Goal: Information Seeking & Learning: Learn about a topic

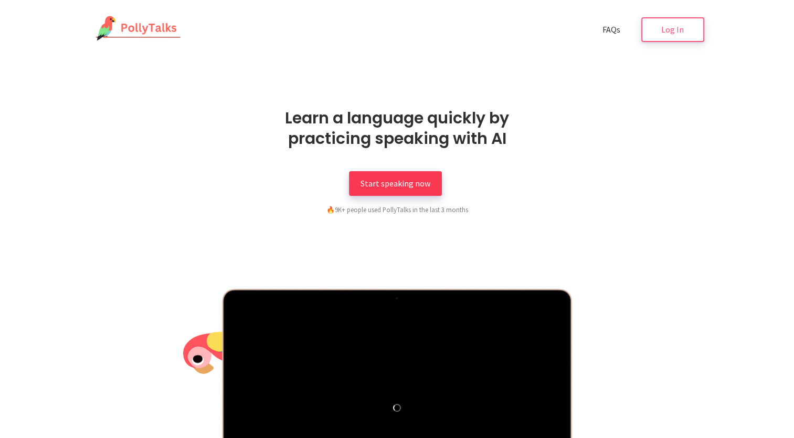
click at [409, 185] on span "Start speaking now" at bounding box center [396, 183] width 70 height 10
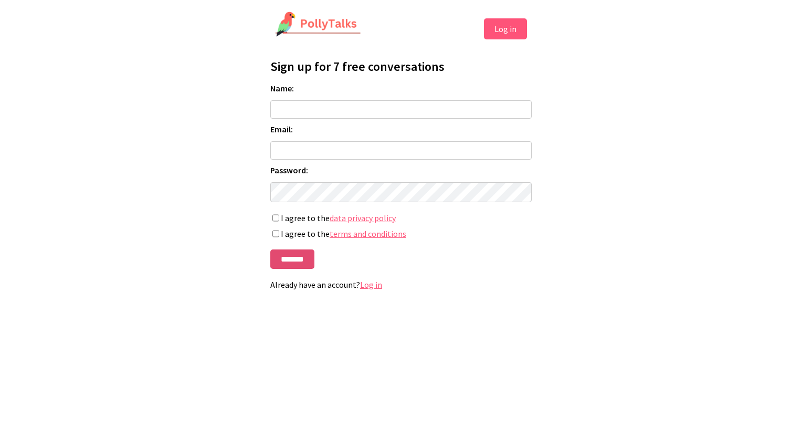
click at [289, 262] on input "*******" at bounding box center [292, 258] width 44 height 19
click at [306, 108] on input "Name:" at bounding box center [400, 109] width 261 height 18
type input "***"
click at [330, 148] on input "Email:" at bounding box center [400, 150] width 261 height 18
drag, startPoint x: 330, startPoint y: 148, endPoint x: 298, endPoint y: 149, distance: 32.6
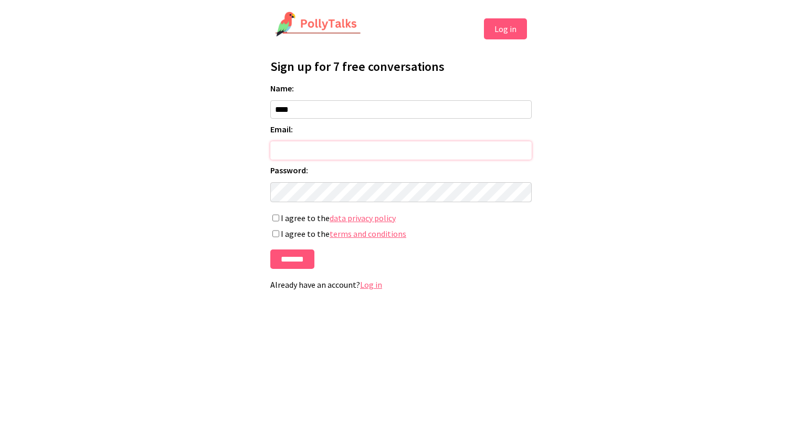
click at [298, 149] on input "Email:" at bounding box center [400, 150] width 261 height 18
click at [514, 25] on button "Log in" at bounding box center [505, 28] width 43 height 21
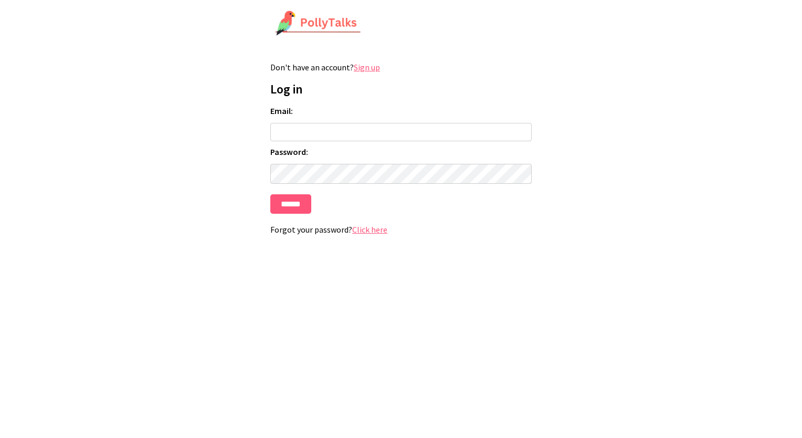
click at [374, 68] on link "Sign up" at bounding box center [367, 67] width 26 height 10
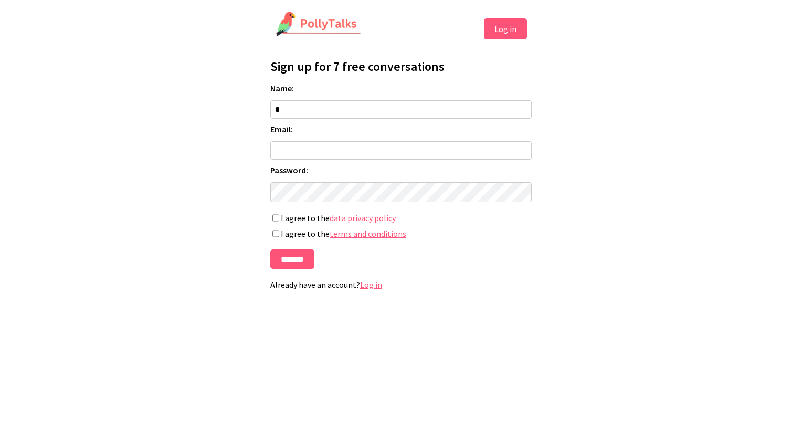
type input "***"
click at [300, 152] on input "Email:" at bounding box center [400, 150] width 261 height 18
type input "**********"
click at [295, 263] on input "*******" at bounding box center [292, 258] width 44 height 19
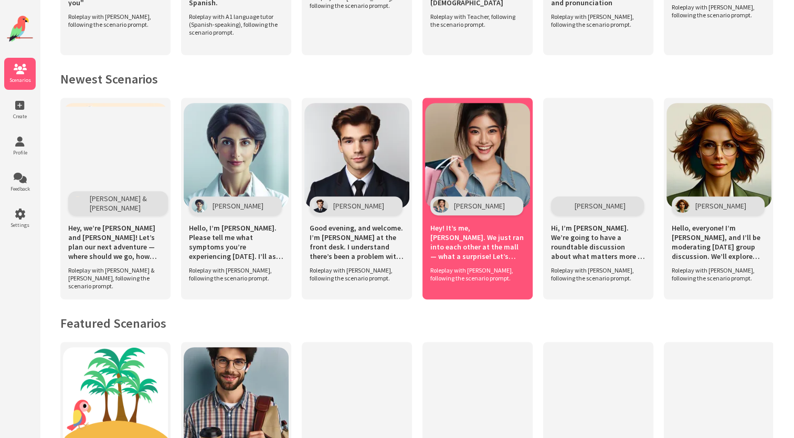
scroll to position [420, 0]
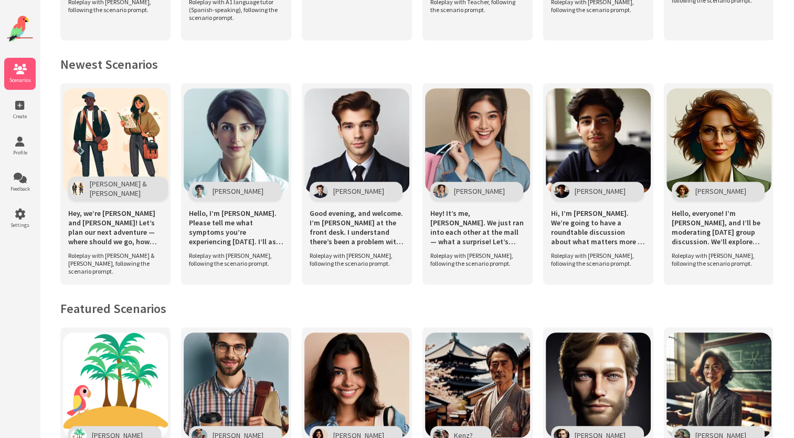
click at [120, 63] on h2 "Newest Scenarios" at bounding box center [416, 64] width 713 height 16
click at [89, 58] on h2 "Newest Scenarios" at bounding box center [416, 64] width 713 height 16
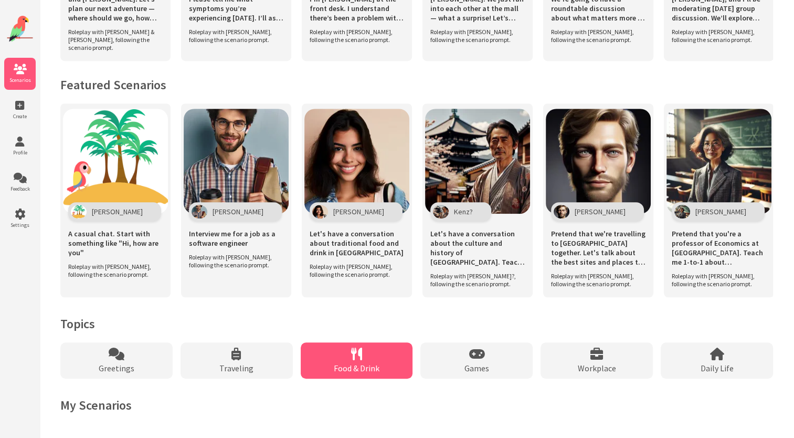
scroll to position [651, 0]
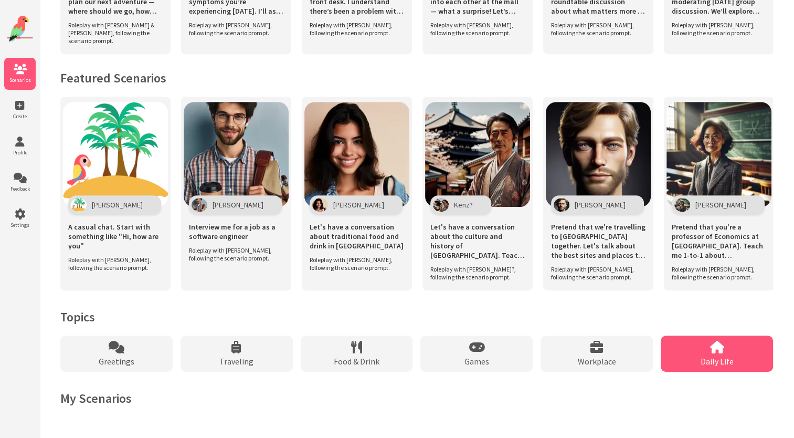
click at [680, 353] on div "Daily Life" at bounding box center [717, 353] width 112 height 36
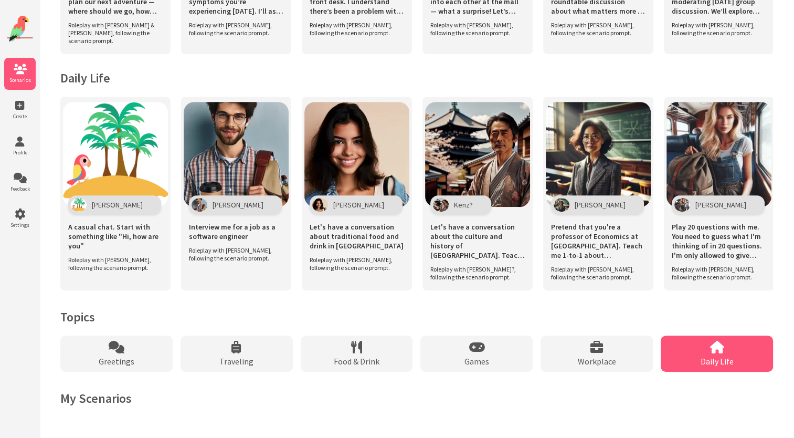
click at [753, 364] on div "Daily Life" at bounding box center [717, 353] width 112 height 36
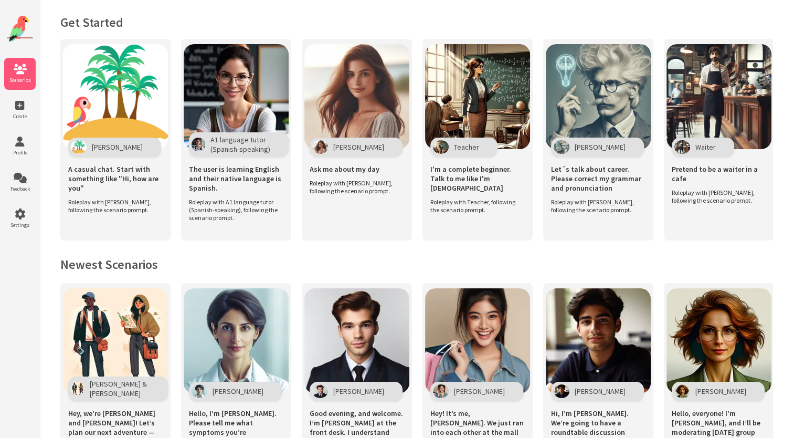
scroll to position [0, 0]
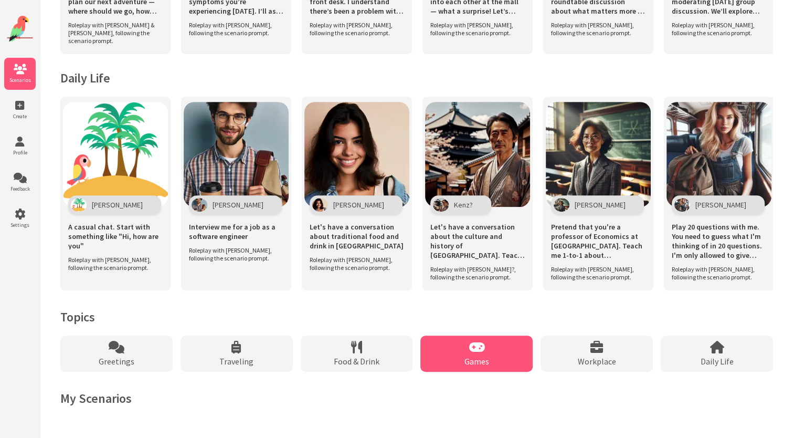
click at [456, 361] on div "Games" at bounding box center [476, 353] width 112 height 36
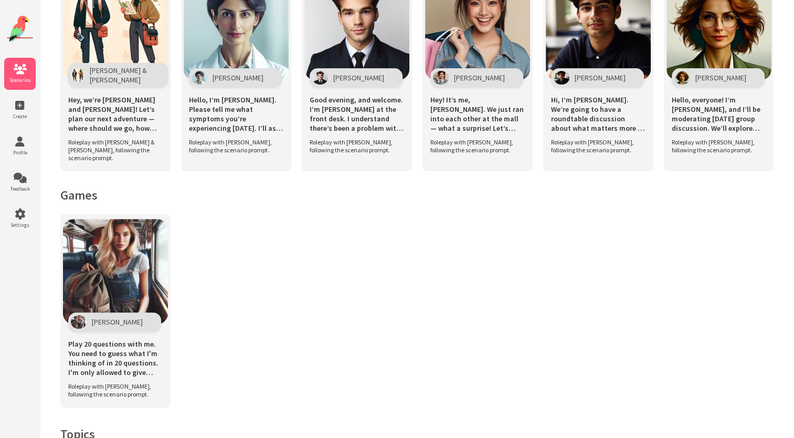
scroll to position [437, 0]
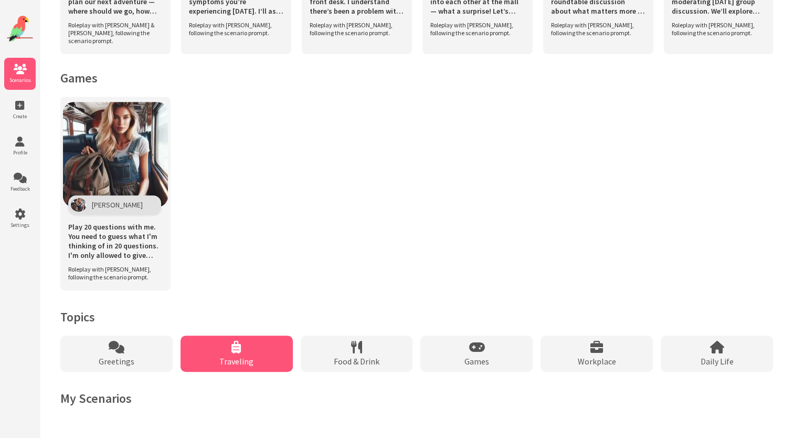
click at [258, 354] on div "Traveling" at bounding box center [237, 353] width 112 height 36
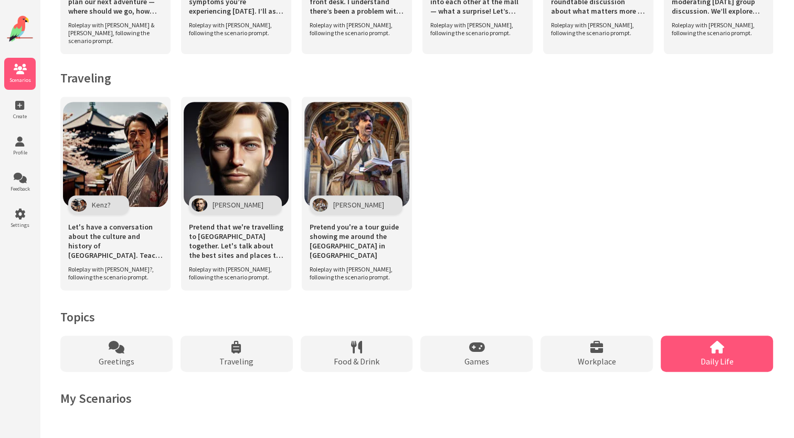
click at [728, 363] on span "Daily Life" at bounding box center [717, 361] width 33 height 10
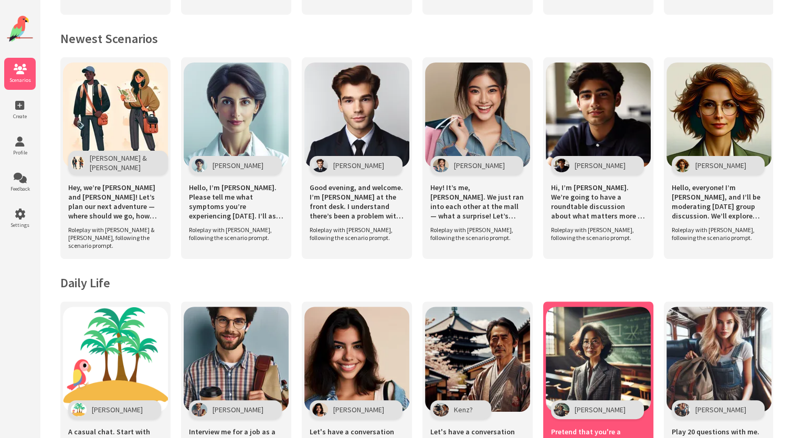
scroll to position [227, 0]
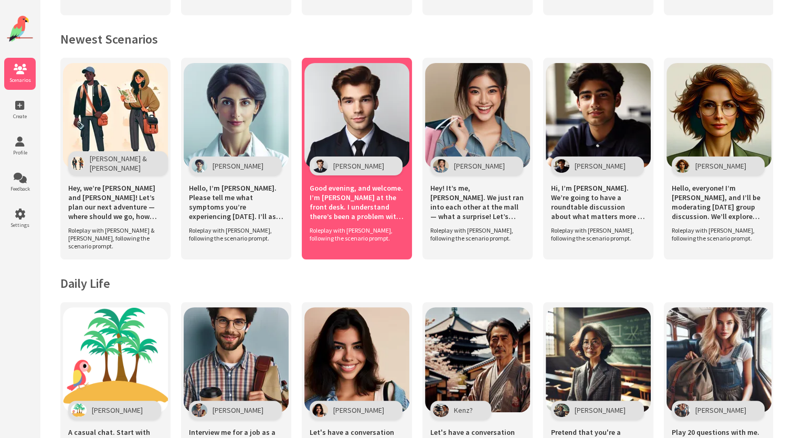
click at [347, 204] on span "Good evening, and welcome. I’m Mr. Cole at the front desk. I understand there’s…" at bounding box center [357, 202] width 94 height 38
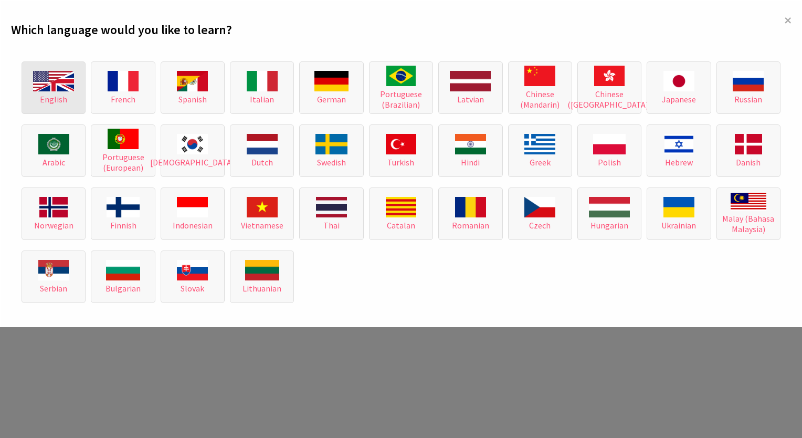
click at [55, 86] on img at bounding box center [53, 81] width 41 height 20
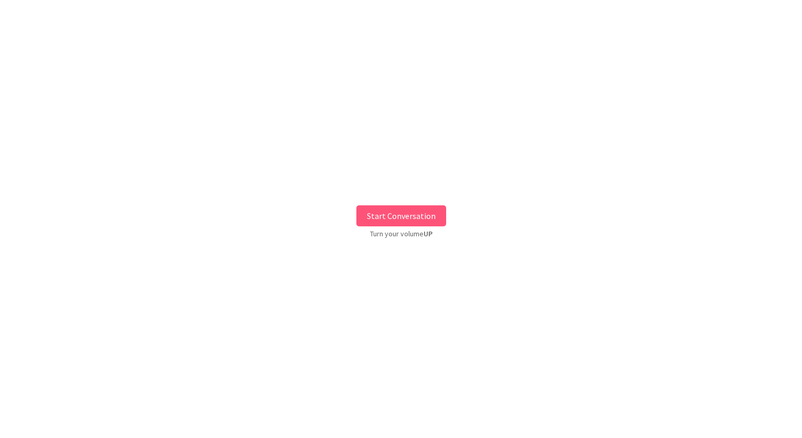
click at [395, 219] on button "Start Conversation" at bounding box center [401, 215] width 90 height 21
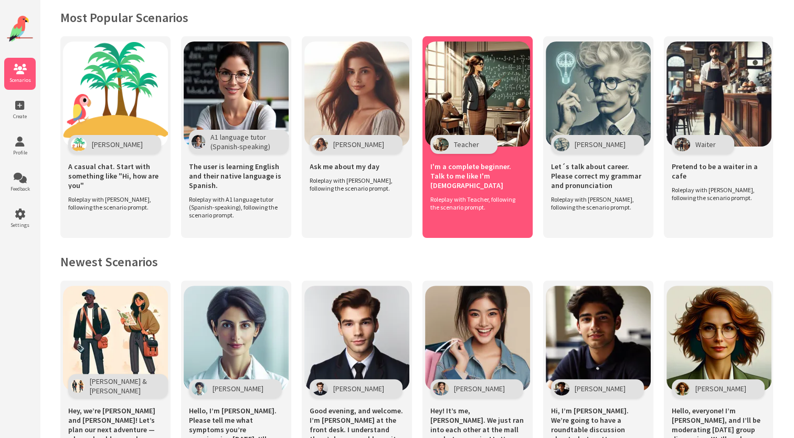
scroll to position [178, 0]
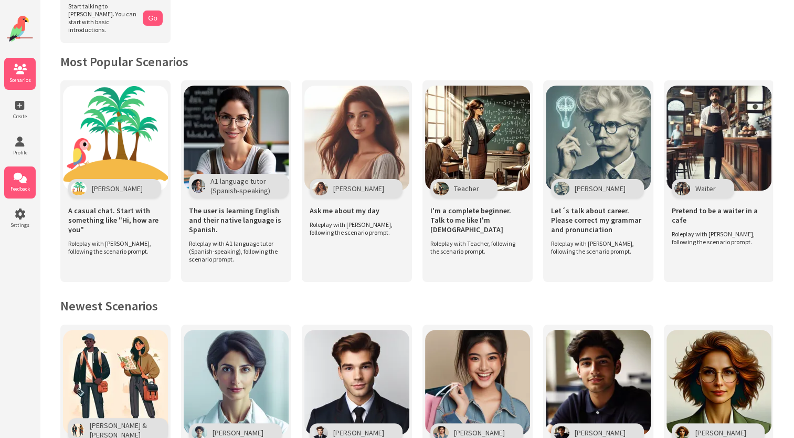
click at [25, 176] on icon at bounding box center [19, 178] width 31 height 10
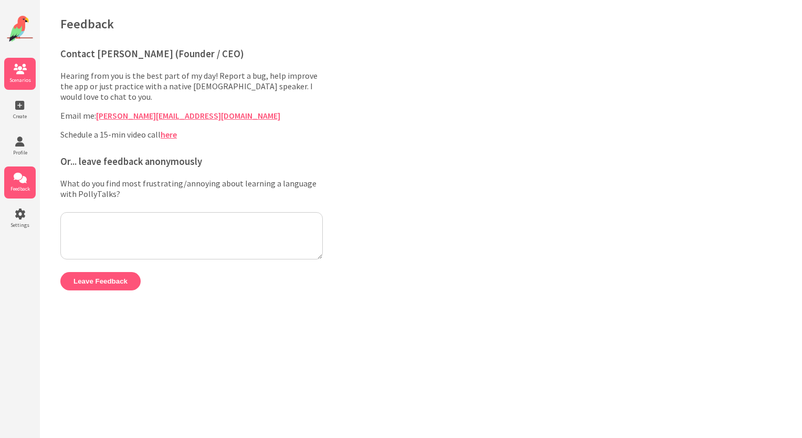
drag, startPoint x: 18, startPoint y: 72, endPoint x: 25, endPoint y: 79, distance: 9.3
click at [18, 74] on icon at bounding box center [19, 69] width 31 height 10
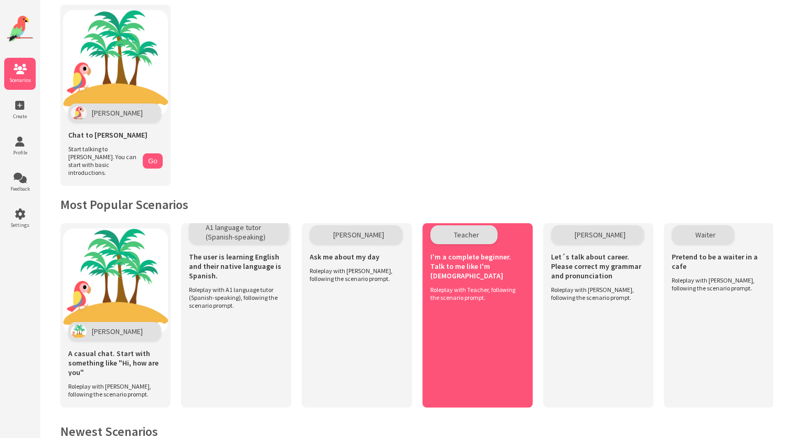
scroll to position [210, 0]
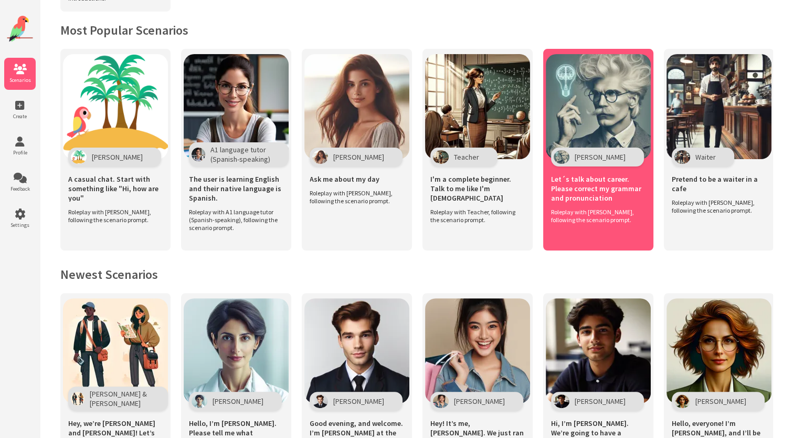
click at [601, 177] on span "Let´s talk about career. Please correct my grammar and pronunciation" at bounding box center [598, 188] width 94 height 28
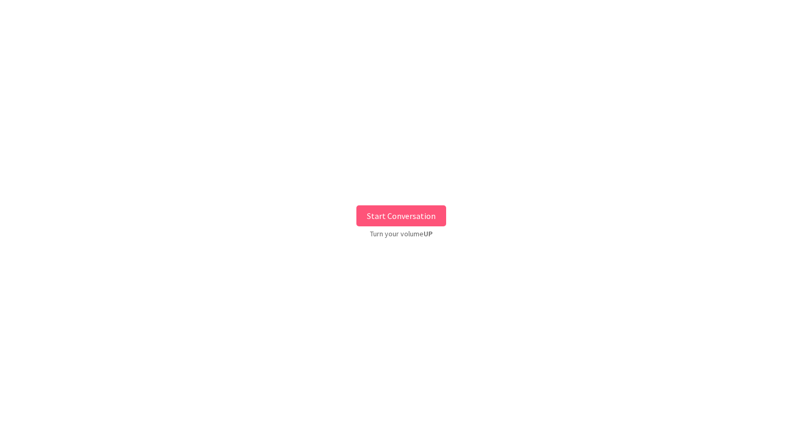
click at [395, 213] on button "Start Conversation" at bounding box center [401, 215] width 90 height 21
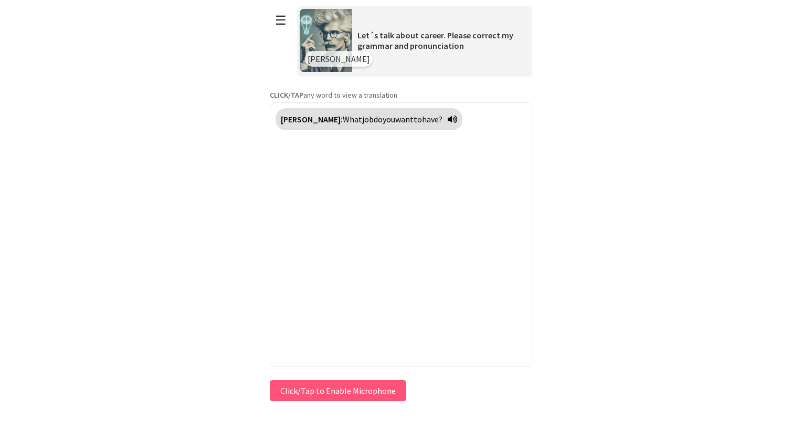
click at [342, 396] on button "Click/Tap to Enable Microphone" at bounding box center [338, 390] width 136 height 21
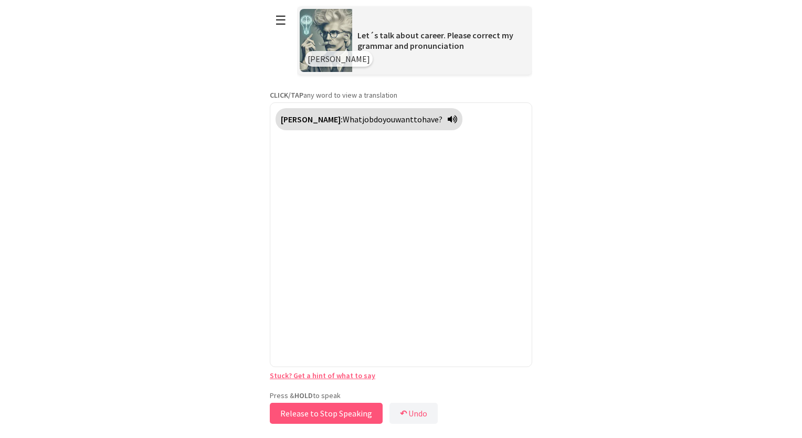
click at [340, 415] on button "Release to Stop Speaking" at bounding box center [326, 413] width 113 height 21
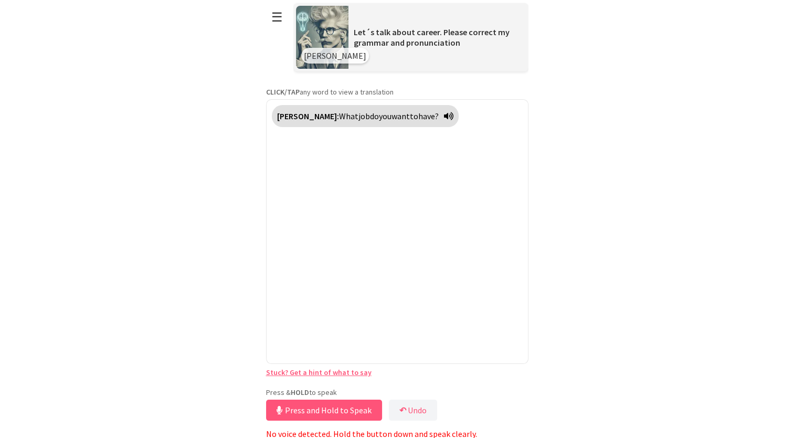
scroll to position [4, 0]
click at [340, 415] on button "Release to Stop Speaking" at bounding box center [322, 408] width 113 height 21
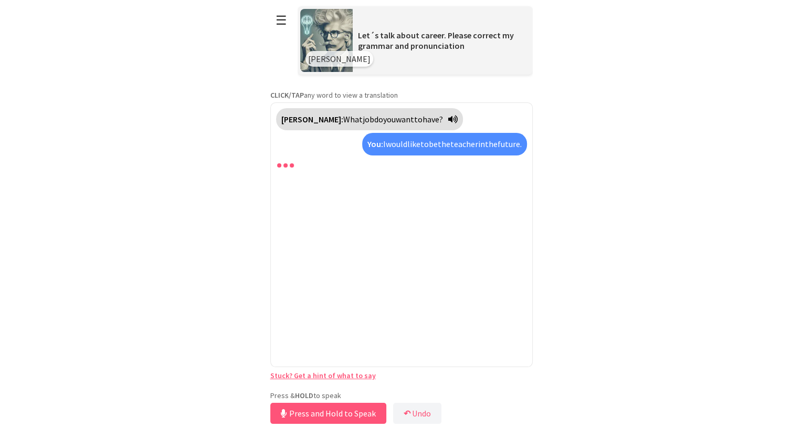
scroll to position [0, 0]
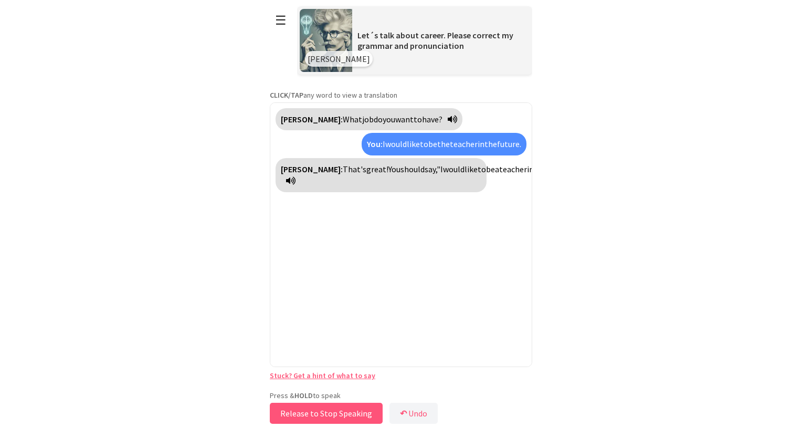
click at [317, 416] on button "Release to Stop Speaking" at bounding box center [326, 413] width 113 height 21
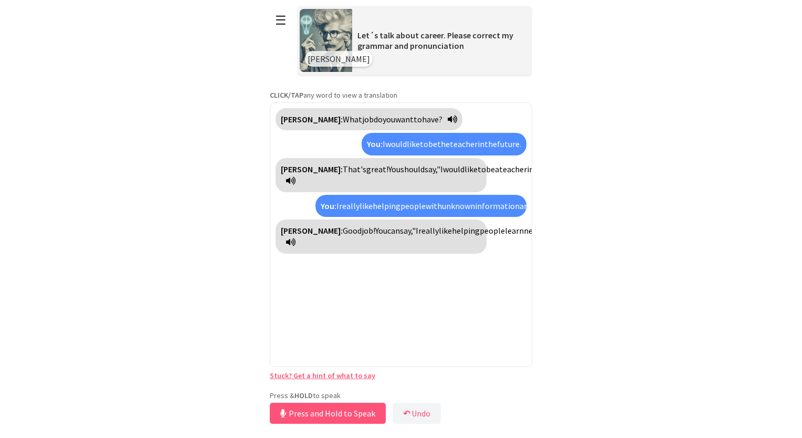
click at [295, 246] on icon at bounding box center [290, 242] width 9 height 8
click at [329, 414] on button "Release to Stop Speaking" at bounding box center [326, 413] width 113 height 21
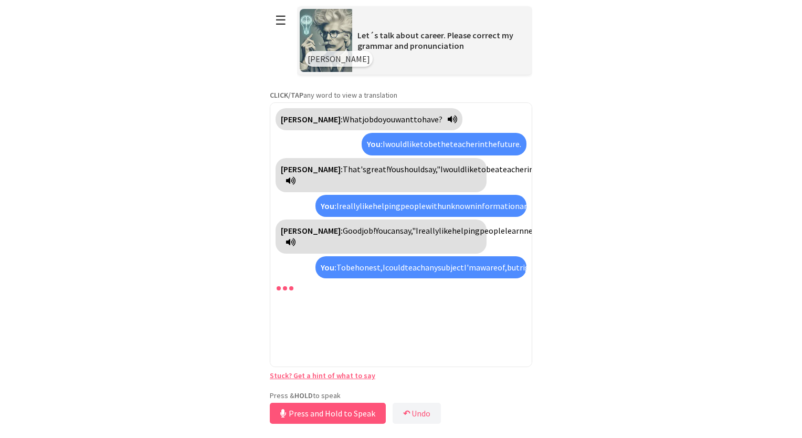
scroll to position [56, 0]
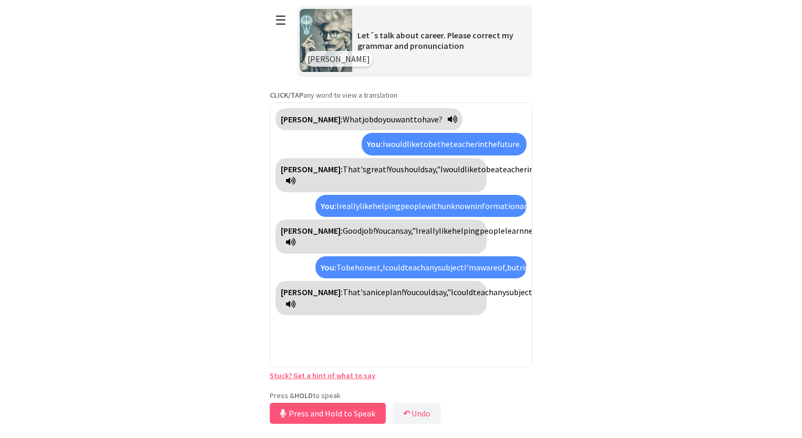
click at [295, 308] on icon at bounding box center [290, 304] width 9 height 8
click at [340, 413] on button "Press and Hold to Speak" at bounding box center [328, 413] width 116 height 21
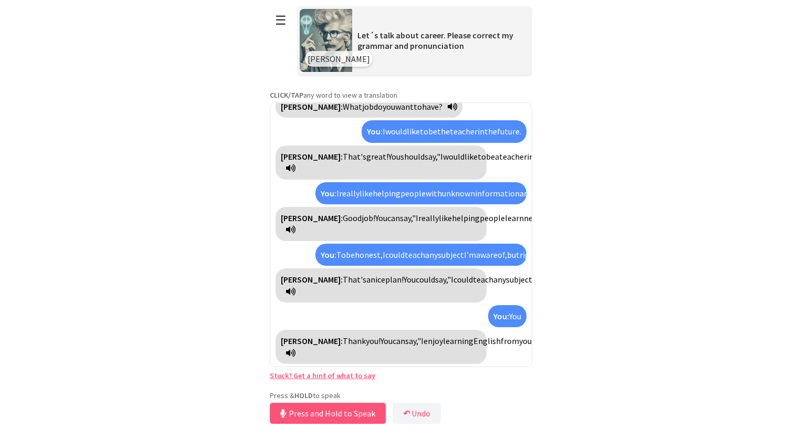
scroll to position [130, 0]
click at [346, 413] on button "Release to Stop Speaking" at bounding box center [326, 413] width 113 height 21
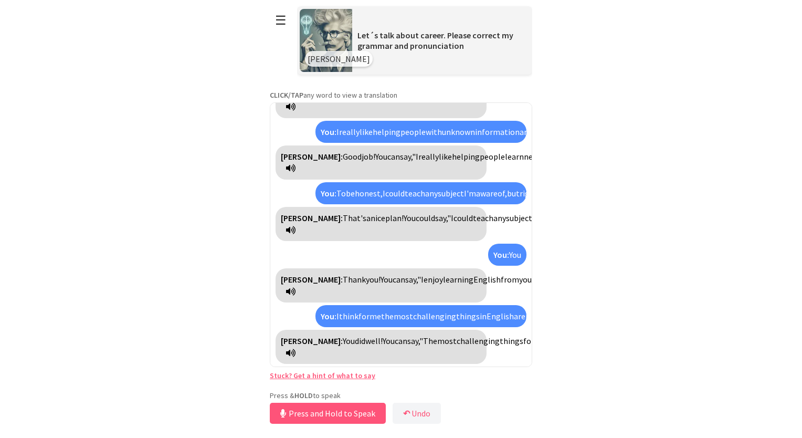
scroll to position [355, 0]
click at [340, 413] on button "Release to Stop Speaking" at bounding box center [326, 413] width 113 height 21
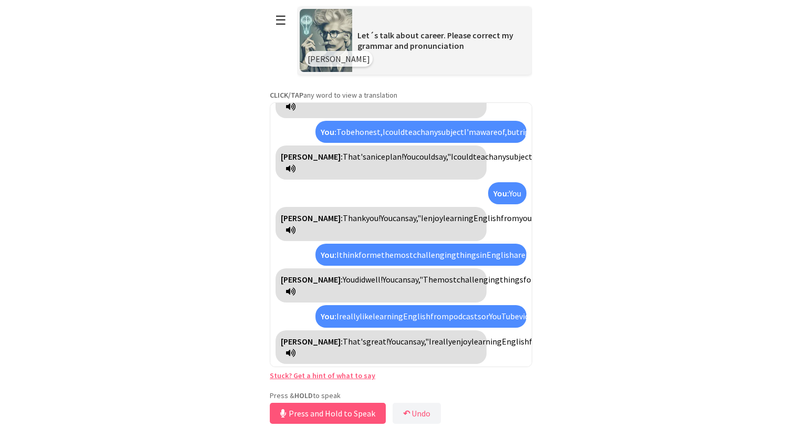
scroll to position [488, 0]
click at [341, 415] on button "Release to Stop Speaking" at bounding box center [326, 413] width 113 height 21
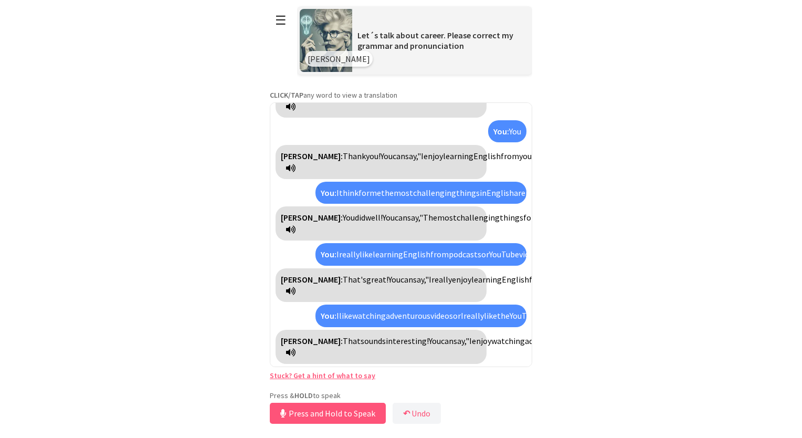
scroll to position [655, 0]
click at [347, 413] on button "Release to Stop Speaking" at bounding box center [326, 413] width 113 height 21
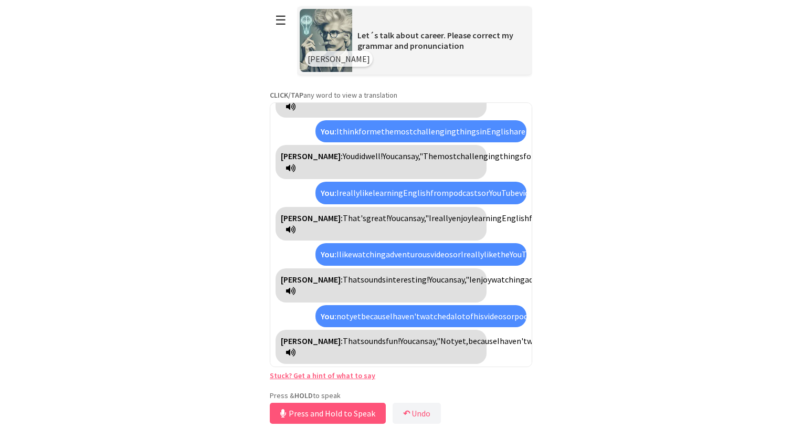
scroll to position [810, 0]
click at [347, 413] on button "Release to Stop Speaking" at bounding box center [326, 413] width 113 height 21
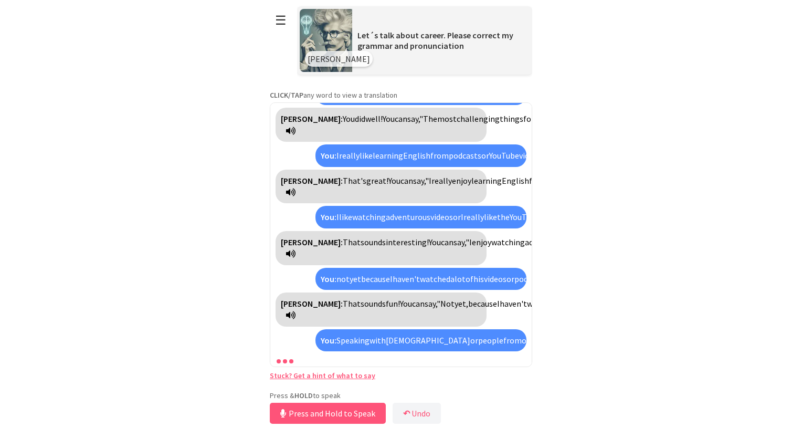
scroll to position [943, 0]
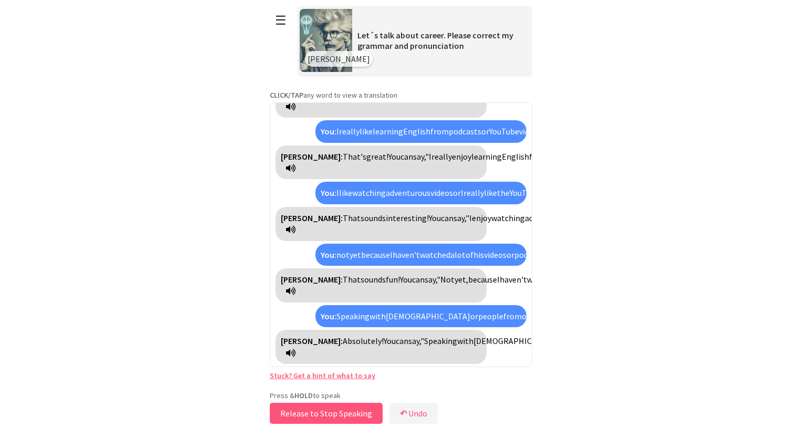
click at [347, 413] on button "Release to Stop Speaking" at bounding box center [326, 413] width 113 height 21
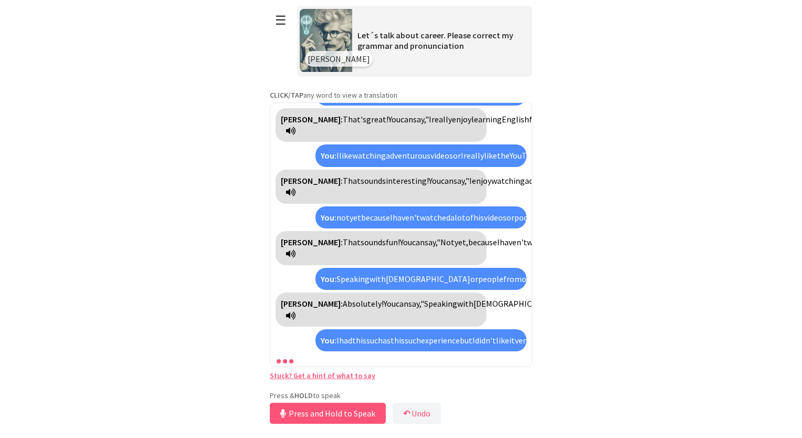
scroll to position [1134, 0]
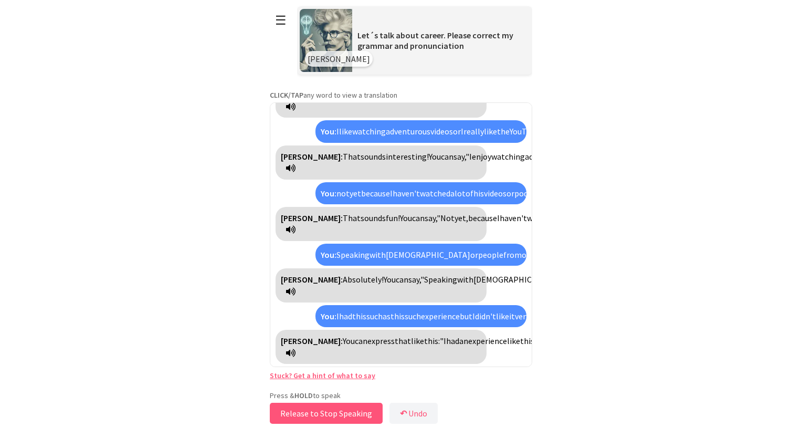
click at [344, 416] on button "Release to Stop Speaking" at bounding box center [326, 413] width 113 height 21
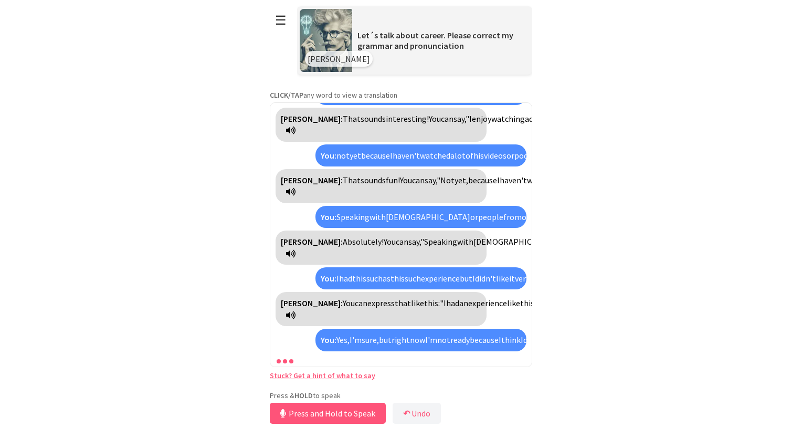
scroll to position [1371, 0]
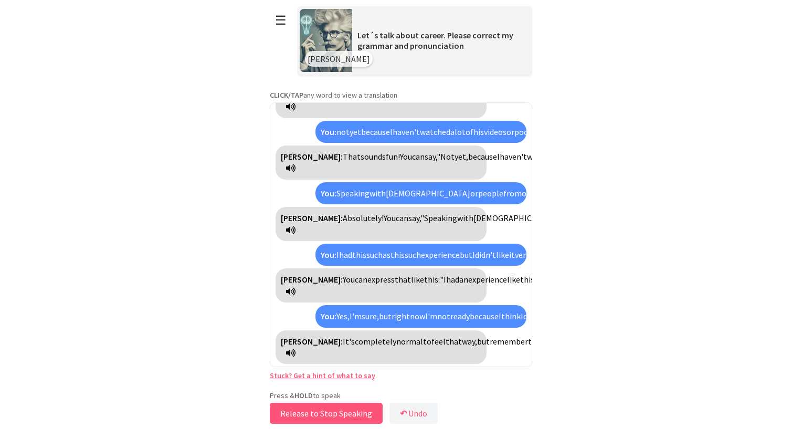
click at [368, 413] on button "Release to Stop Speaking" at bounding box center [326, 413] width 113 height 21
click at [426, 418] on button "↶ Undo" at bounding box center [417, 413] width 48 height 21
click at [428, 418] on button "↶ Undo" at bounding box center [417, 413] width 48 height 21
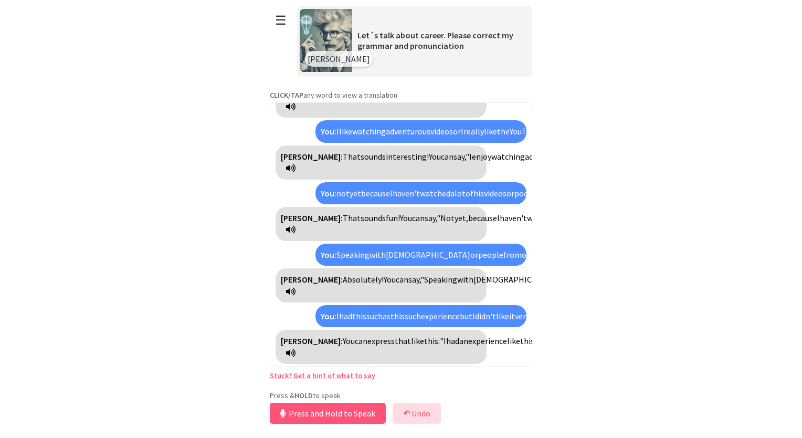
click at [428, 418] on button "↶ Undo" at bounding box center [417, 413] width 48 height 21
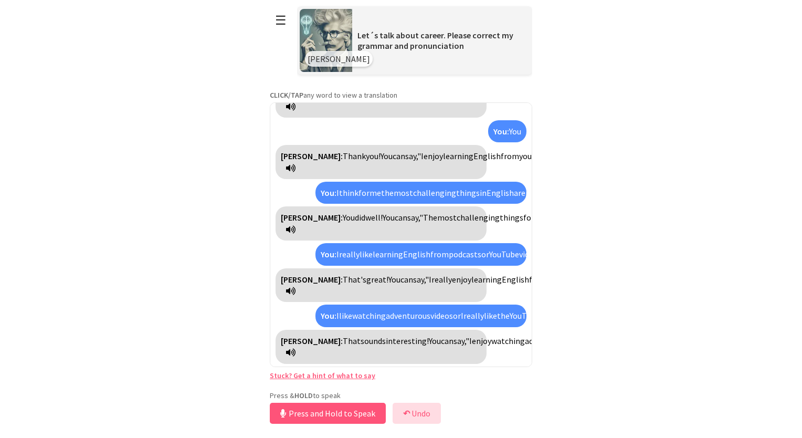
click at [428, 418] on button "↶ Undo" at bounding box center [417, 413] width 48 height 21
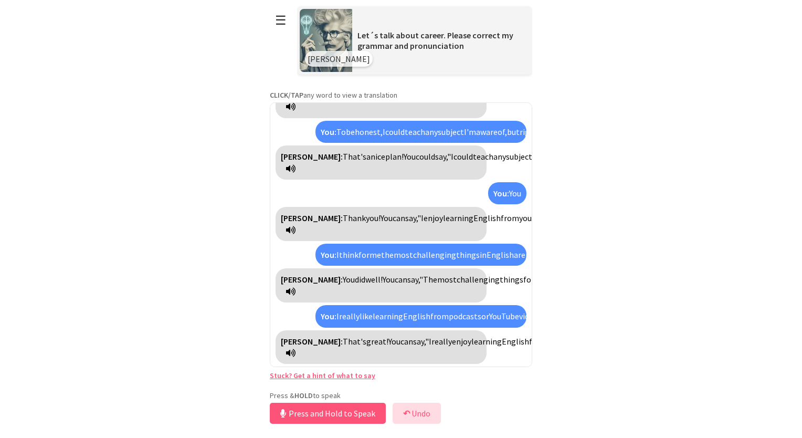
click at [428, 418] on button "↶ Undo" at bounding box center [417, 413] width 48 height 21
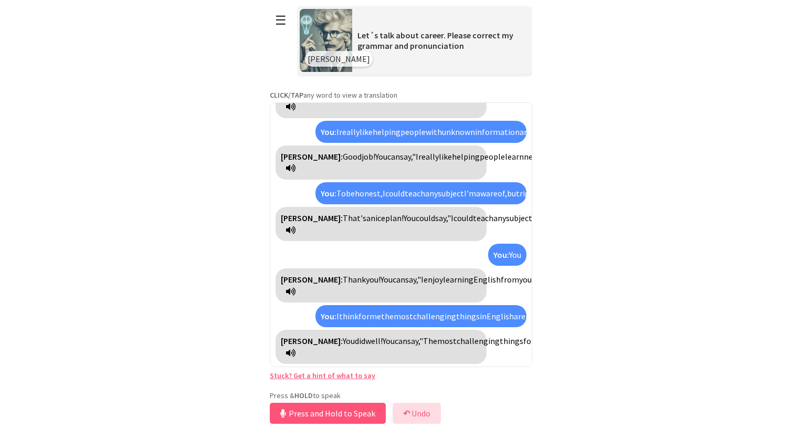
click at [428, 418] on button "↶ Undo" at bounding box center [417, 413] width 48 height 21
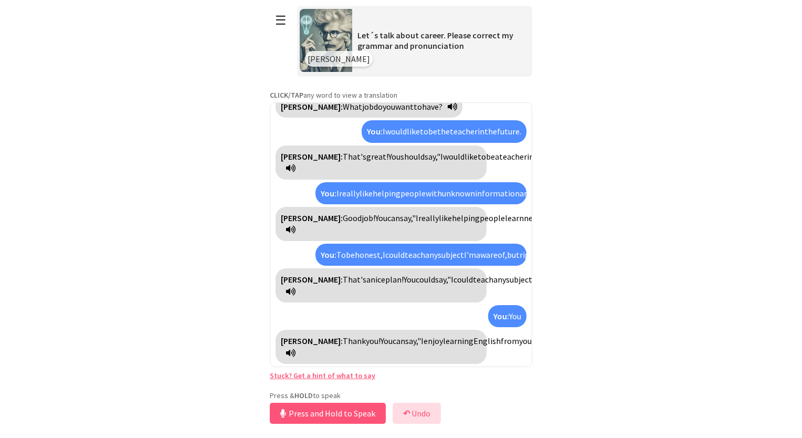
click at [428, 418] on button "↶ Undo" at bounding box center [417, 413] width 48 height 21
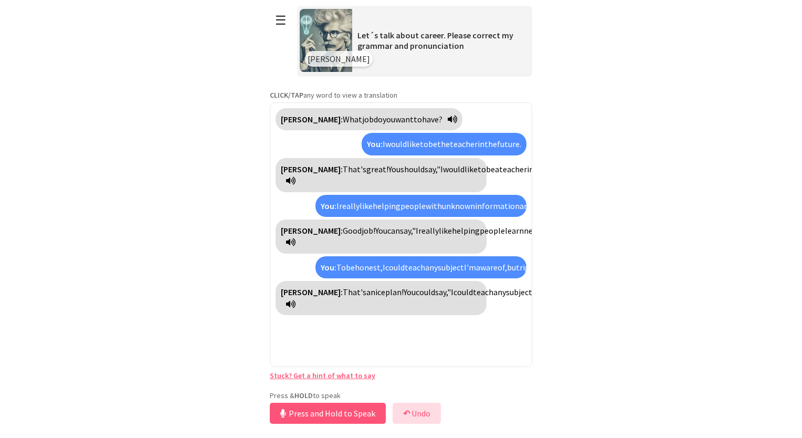
scroll to position [56, 0]
click at [428, 418] on button "↶ Undo" at bounding box center [417, 413] width 48 height 21
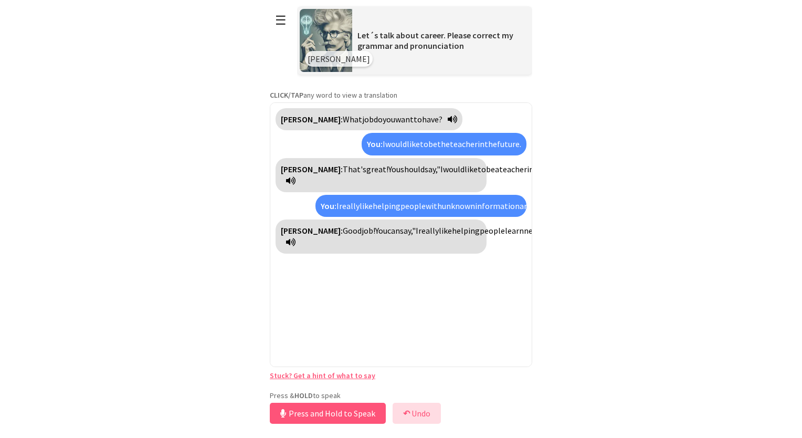
scroll to position [0, 0]
click at [428, 418] on button "↶ Undo" at bounding box center [417, 413] width 48 height 21
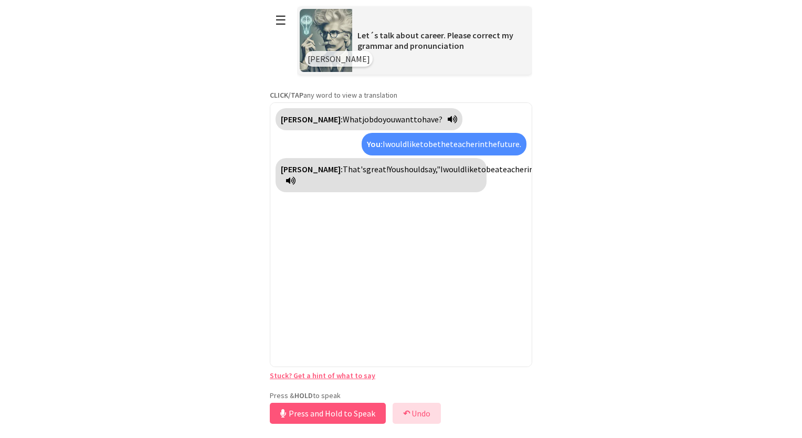
click at [428, 418] on button "↶ Undo" at bounding box center [417, 413] width 48 height 21
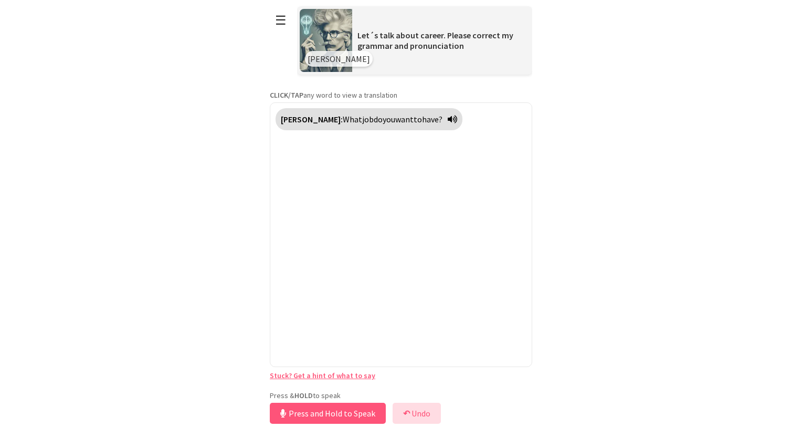
click at [428, 418] on button "↶ Undo" at bounding box center [417, 413] width 48 height 21
click at [408, 418] on b "↶" at bounding box center [406, 413] width 7 height 10
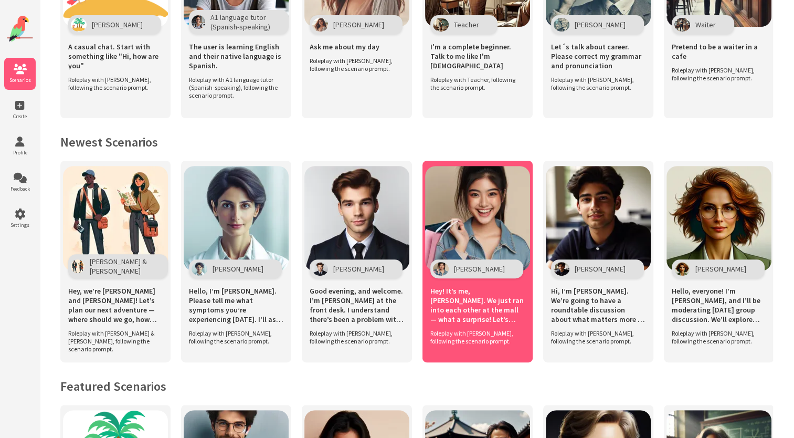
scroll to position [345, 0]
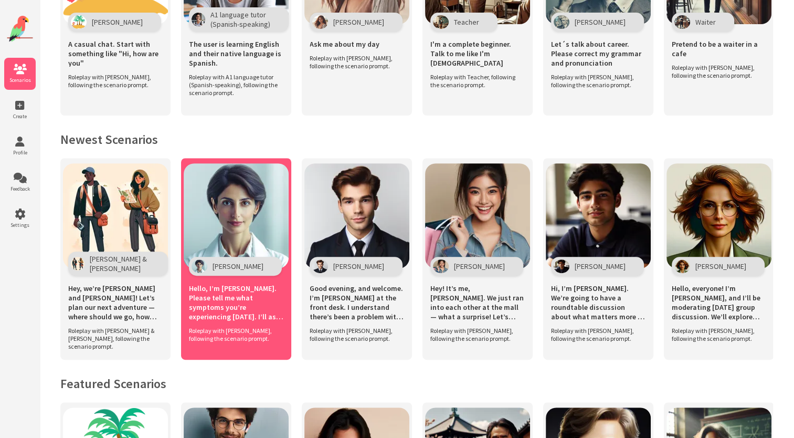
click at [250, 297] on span "Hello, I’m [PERSON_NAME]. Please tell me what symptoms you’re experiencing [DAT…" at bounding box center [236, 302] width 94 height 38
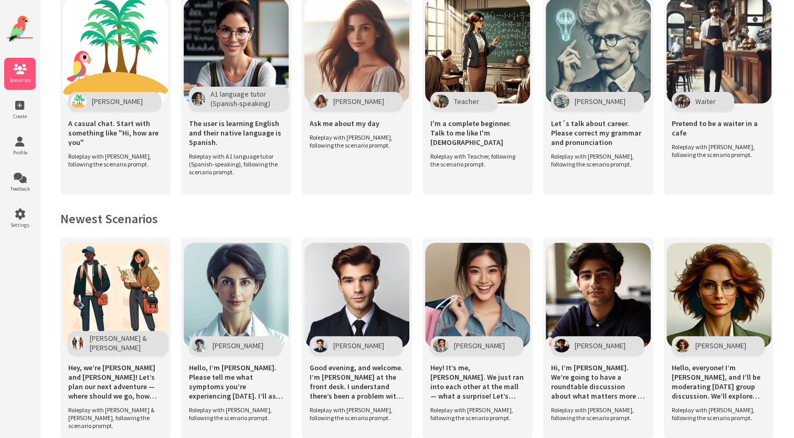
scroll to position [283, 0]
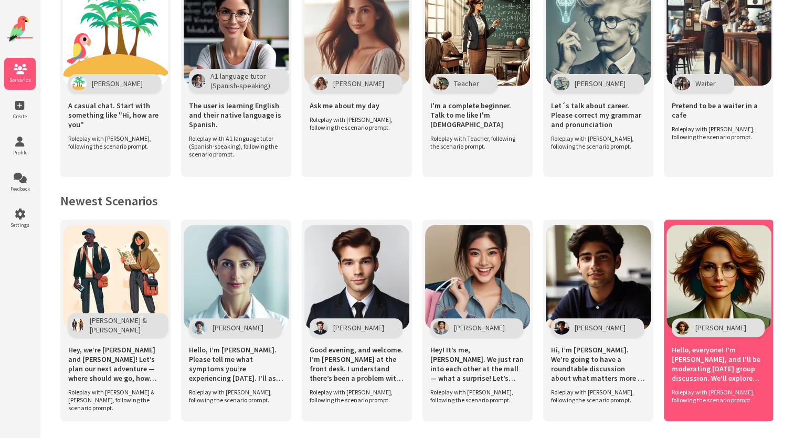
click at [699, 362] on span "Hello, everyone! I’m [PERSON_NAME], and I’ll be moderating [DATE] group discuss…" at bounding box center [719, 364] width 94 height 38
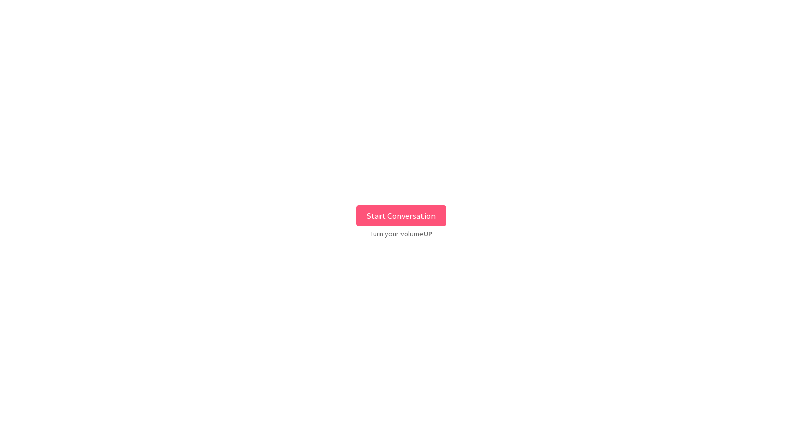
click at [395, 217] on button "Start Conversation" at bounding box center [401, 215] width 90 height 21
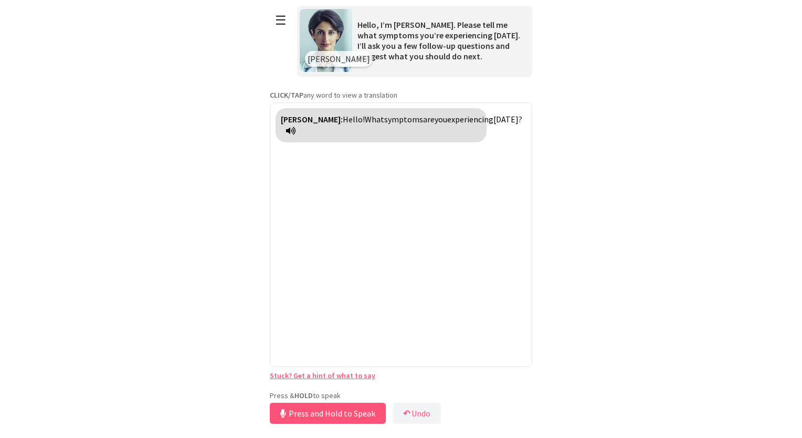
click at [386, 389] on div "**********" at bounding box center [401, 213] width 262 height 426
click at [363, 409] on button "Release to Stop Speaking" at bounding box center [326, 413] width 113 height 21
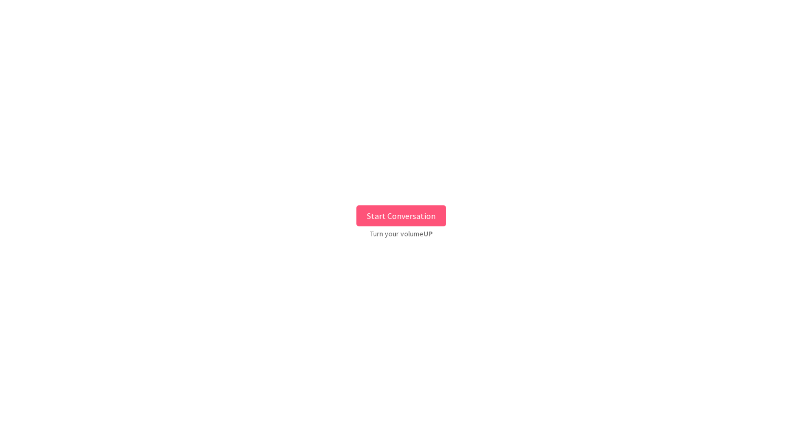
click at [420, 217] on button "Start Conversation" at bounding box center [401, 215] width 90 height 21
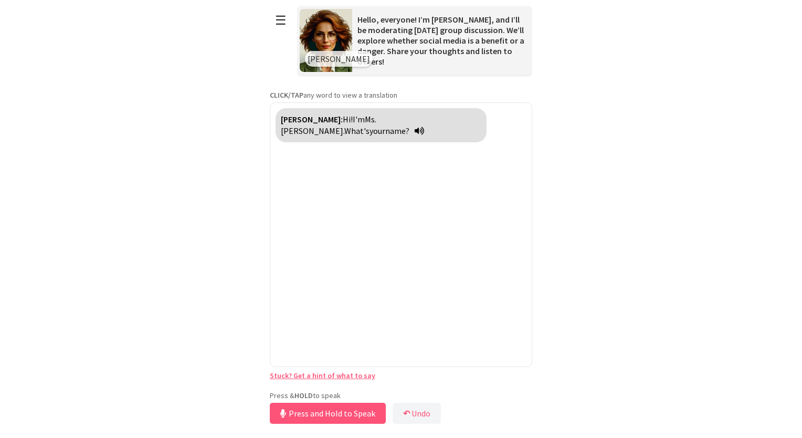
click at [367, 394] on div "Press & HOLD to speak Press and Hold to Speak ↶ Undo Save No voice detected. Ho…" at bounding box center [401, 408] width 262 height 36
click at [359, 415] on button "Release to Stop Speaking" at bounding box center [326, 413] width 113 height 21
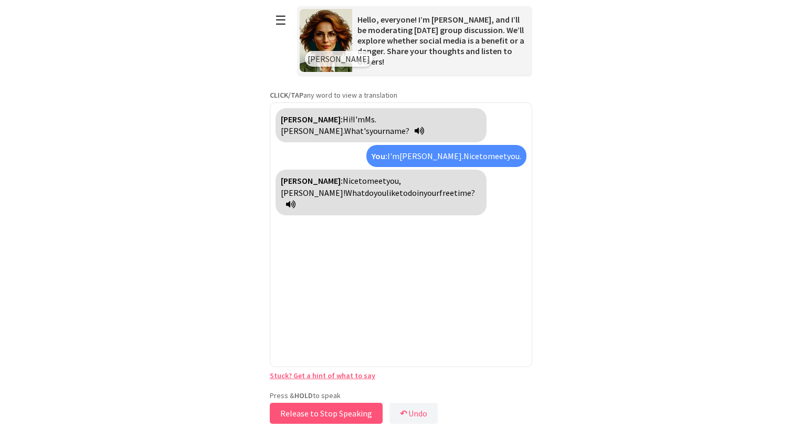
click at [361, 416] on button "Release to Stop Speaking" at bounding box center [326, 413] width 113 height 21
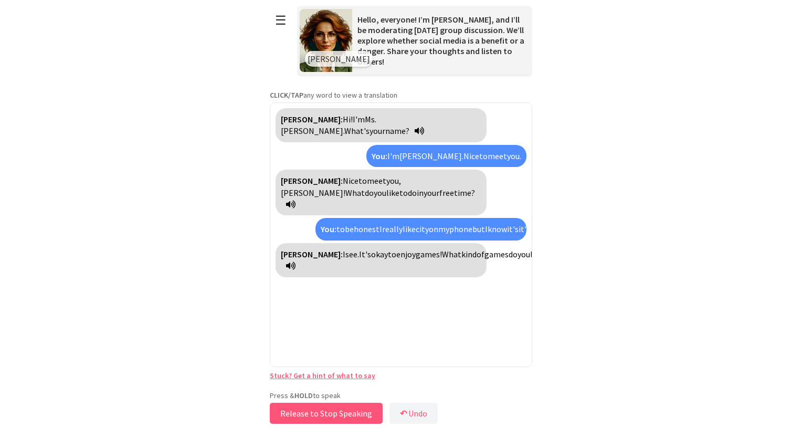
click at [361, 416] on button "Release to Stop Speaking" at bounding box center [326, 413] width 113 height 21
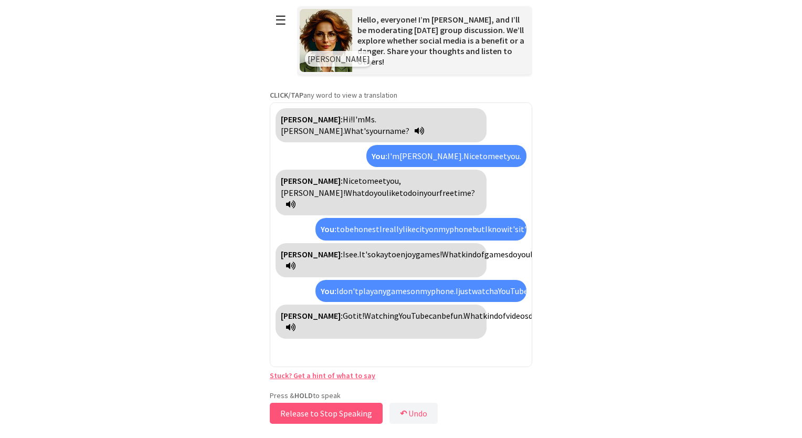
click at [361, 416] on button "Release to Stop Speaking" at bounding box center [326, 413] width 113 height 21
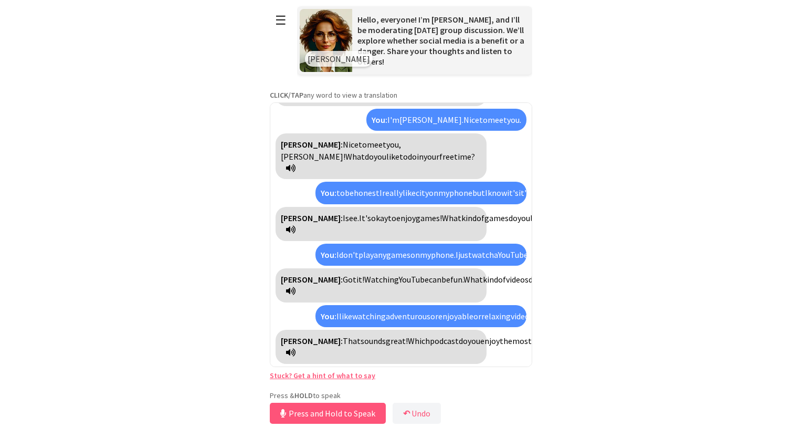
scroll to position [82, 0]
click at [365, 415] on button "Release to Stop Speaking" at bounding box center [326, 413] width 113 height 21
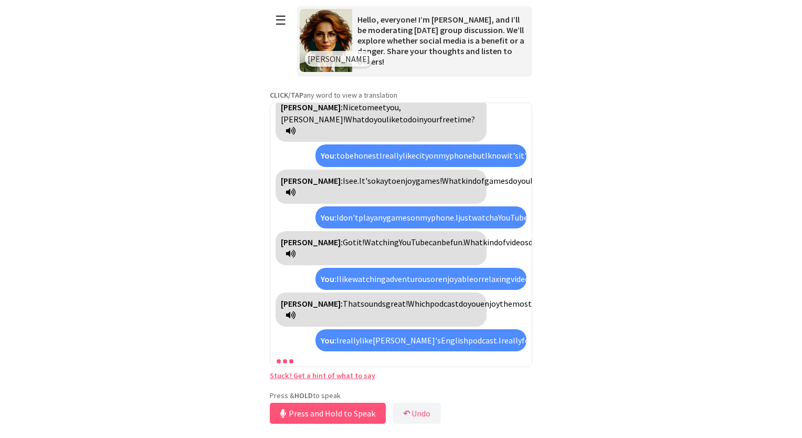
scroll to position [179, 0]
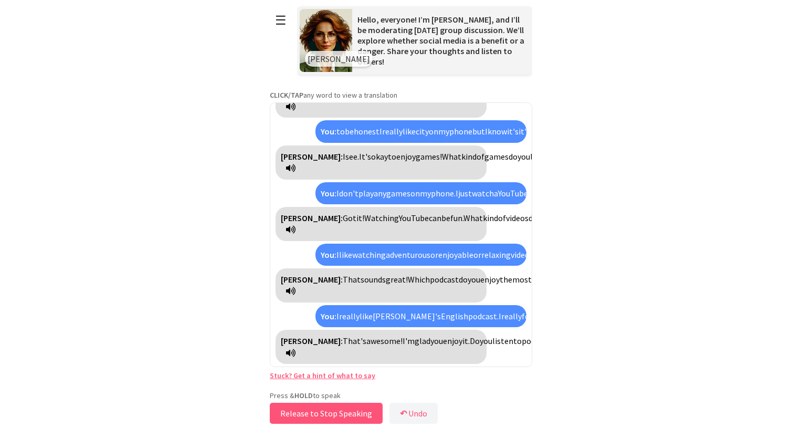
click at [367, 415] on button "Release to Stop Speaking" at bounding box center [326, 413] width 113 height 21
click at [362, 410] on button "Release to Stop Speaking" at bounding box center [326, 413] width 113 height 21
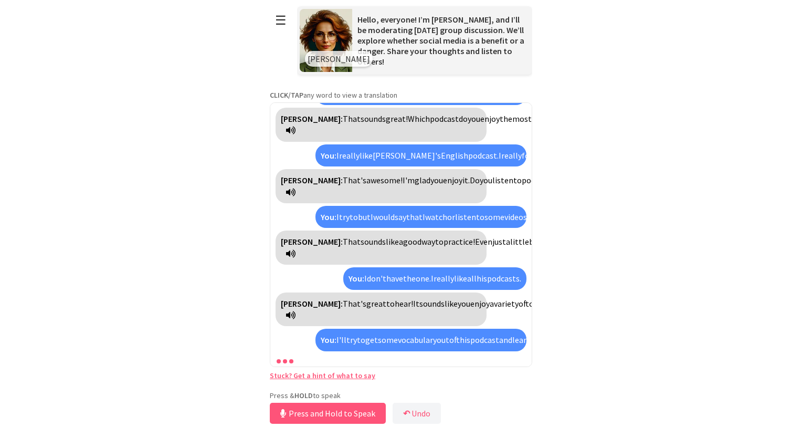
scroll to position [481, 0]
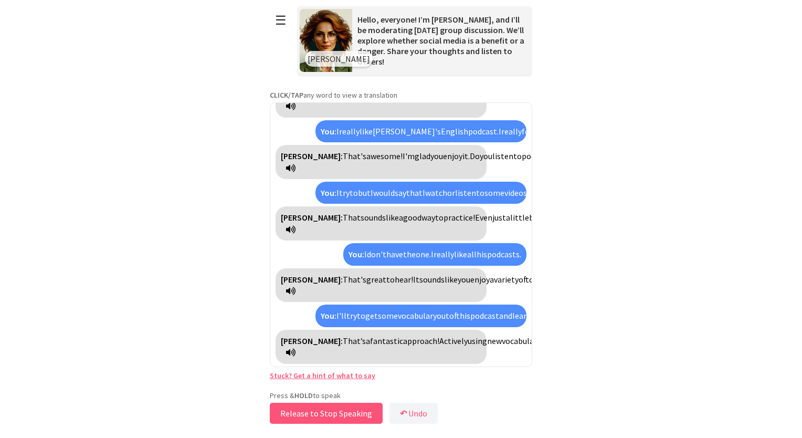
click at [364, 415] on button "Release to Stop Speaking" at bounding box center [326, 413] width 113 height 21
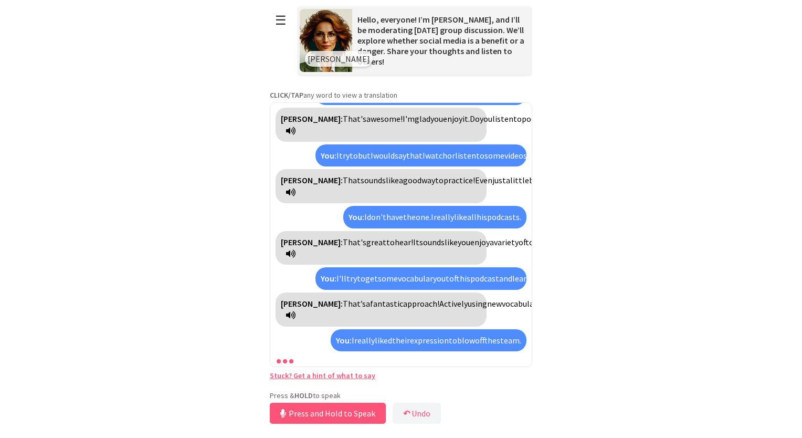
scroll to position [578, 0]
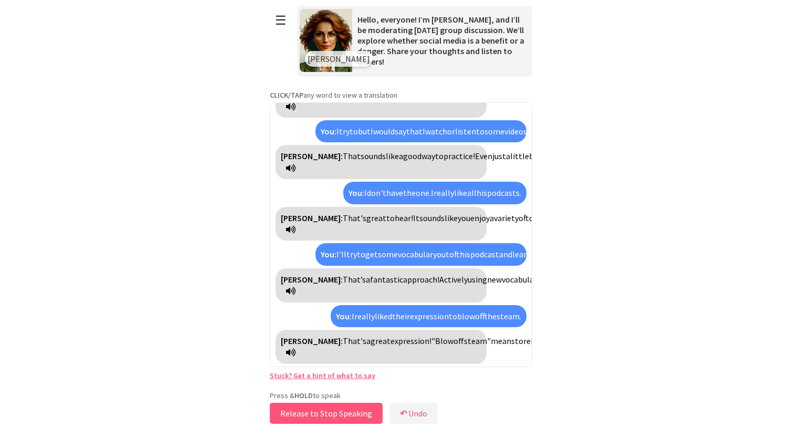
click at [364, 415] on button "Release to Stop Speaking" at bounding box center [326, 413] width 113 height 21
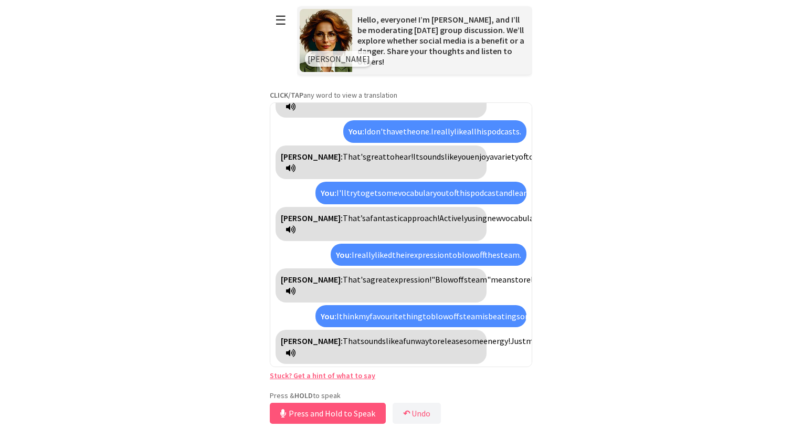
scroll to position [710, 0]
click at [364, 415] on button "Release to Stop Speaking" at bounding box center [326, 413] width 113 height 21
click at [363, 413] on button "Release to Stop Speaking" at bounding box center [326, 413] width 113 height 21
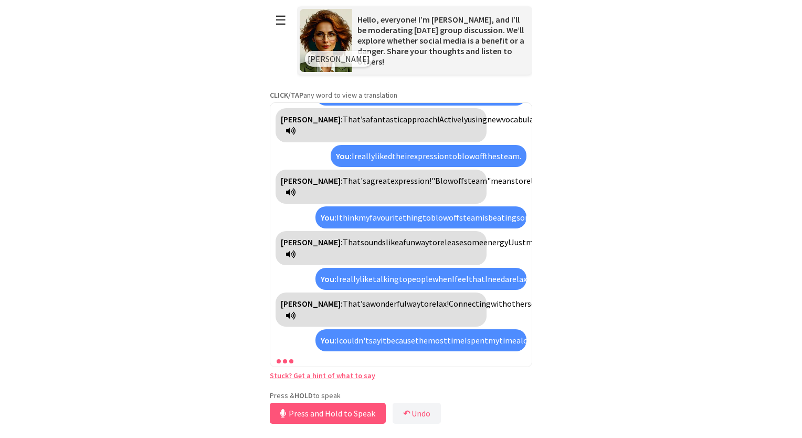
scroll to position [963, 0]
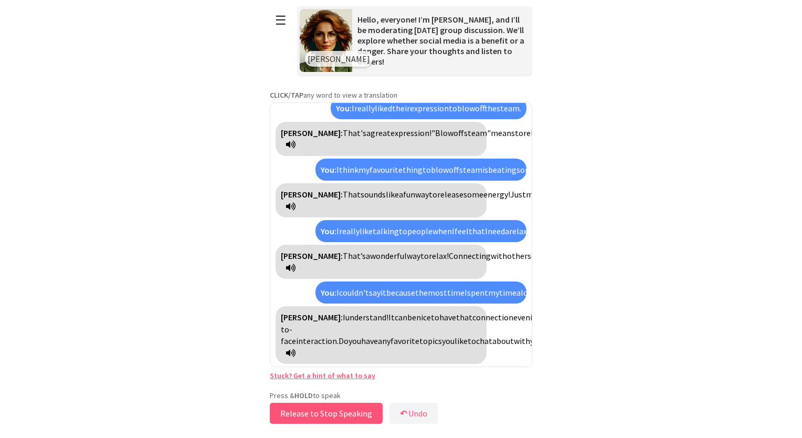
click at [363, 413] on button "Release to Stop Speaking" at bounding box center [326, 413] width 113 height 21
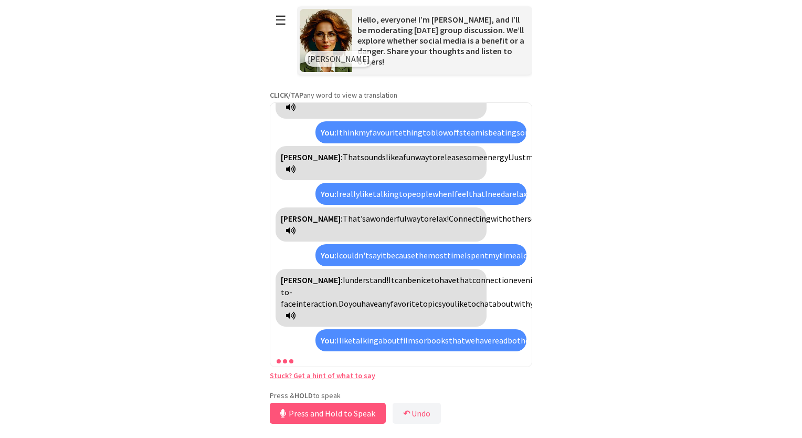
scroll to position [1118, 0]
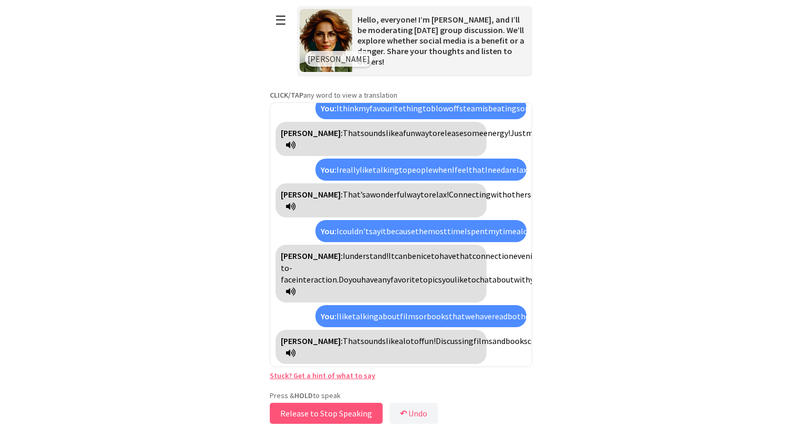
click at [363, 413] on button "Release to Stop Speaking" at bounding box center [326, 413] width 113 height 21
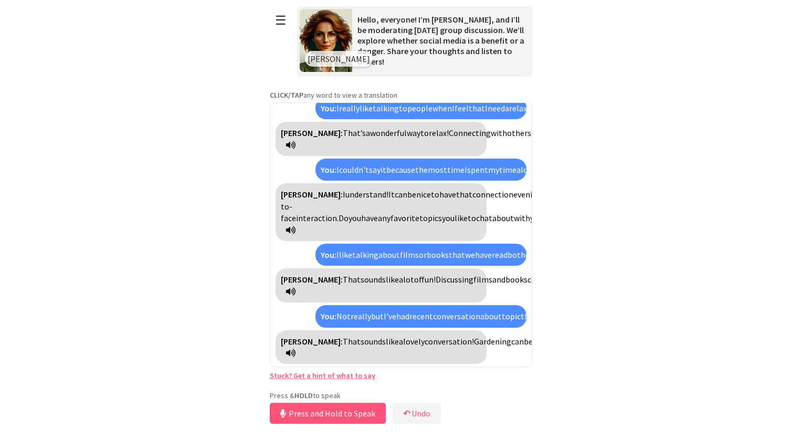
scroll to position [1297, 0]
click at [302, 413] on button "Release to Stop Speaking" at bounding box center [326, 413] width 113 height 21
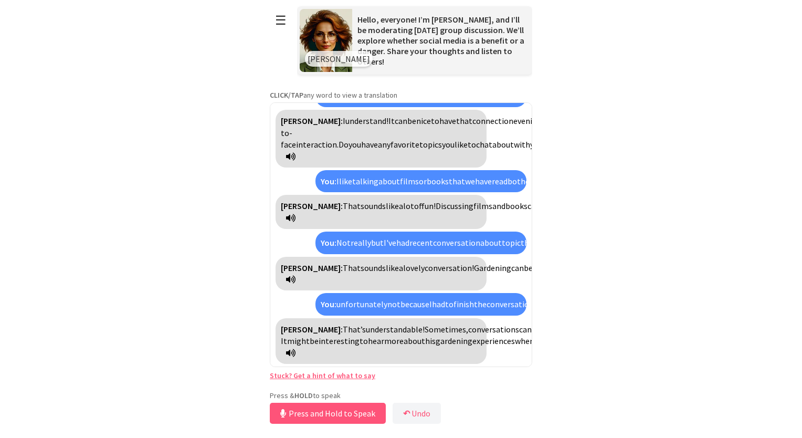
scroll to position [1429, 0]
click at [361, 414] on button "Release to Stop Speaking" at bounding box center [326, 413] width 113 height 21
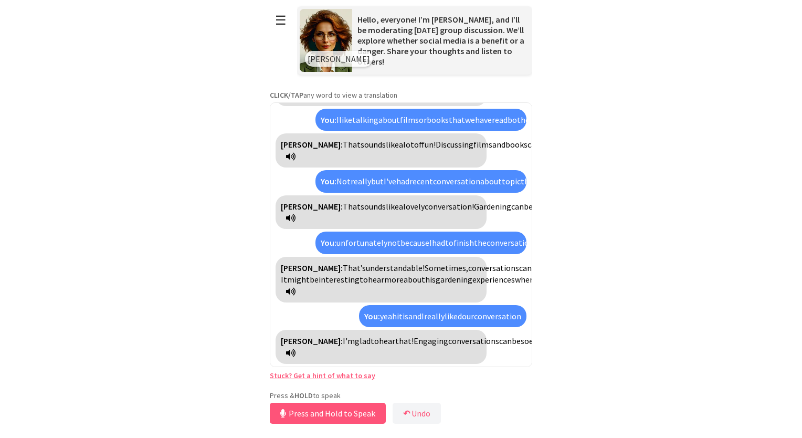
scroll to position [1538, 0]
click at [367, 417] on button "Release to Stop Speaking" at bounding box center [326, 413] width 113 height 21
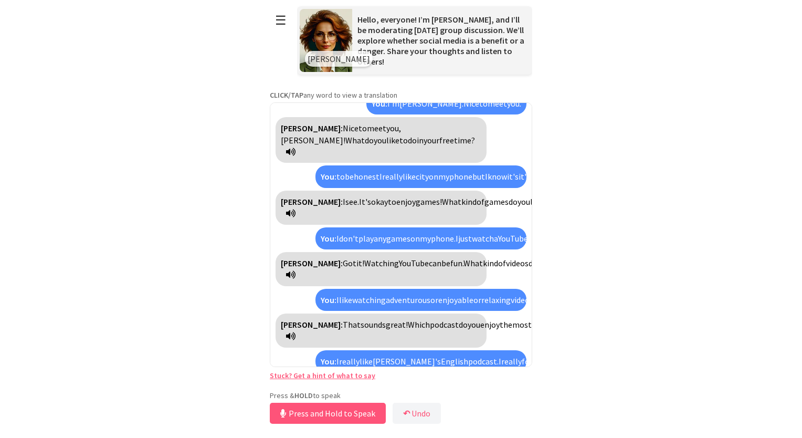
scroll to position [0, 0]
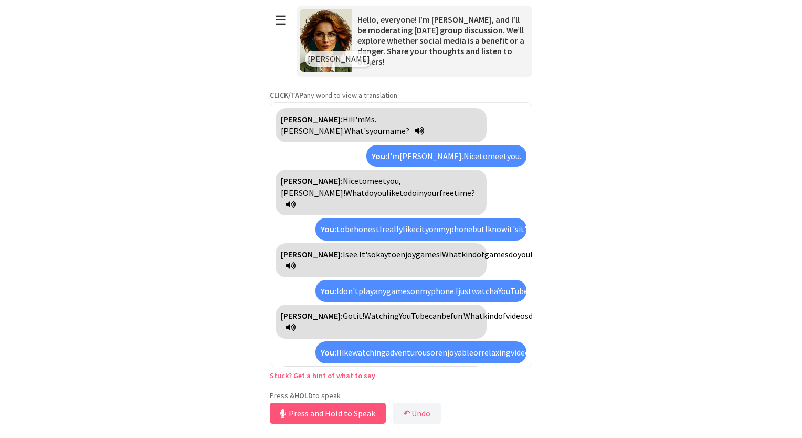
click at [365, 116] on span "Ms." at bounding box center [371, 119] width 12 height 10
click at [374, 120] on span "Ms." at bounding box center [371, 119] width 12 height 10
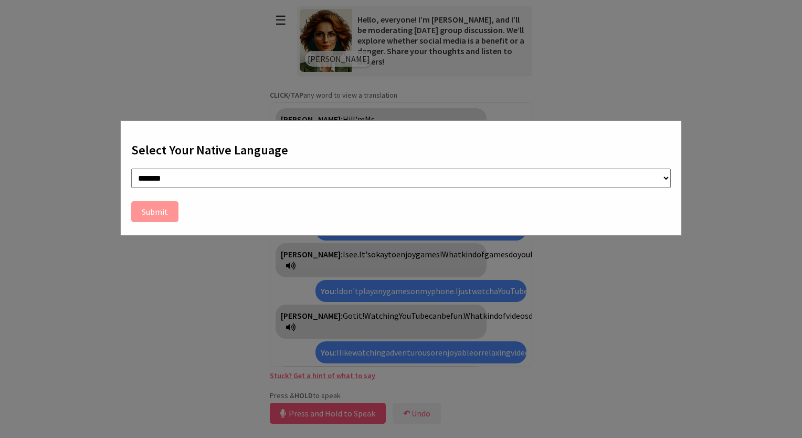
click at [374, 120] on div "**********" at bounding box center [401, 177] width 562 height 115
click at [169, 217] on button "Submit" at bounding box center [154, 211] width 47 height 21
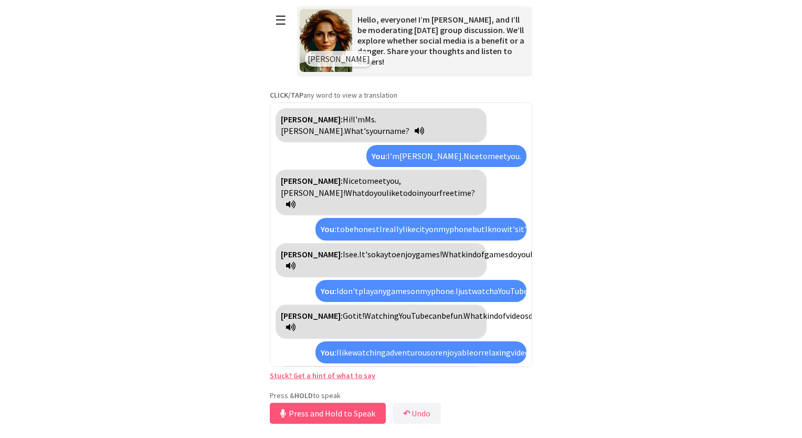
click at [408, 195] on span "do" at bounding box center [412, 192] width 9 height 10
click at [408, 194] on span "do" at bounding box center [412, 192] width 9 height 10
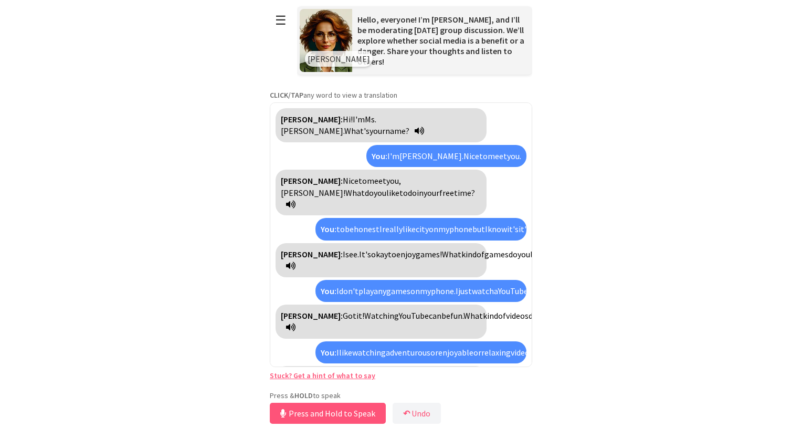
click at [408, 194] on span "do" at bounding box center [412, 192] width 9 height 10
click at [408, 197] on span "do" at bounding box center [412, 192] width 9 height 10
click at [530, 230] on span "so" at bounding box center [534, 229] width 8 height 10
click at [538, 228] on span "bad" at bounding box center [544, 229] width 13 height 10
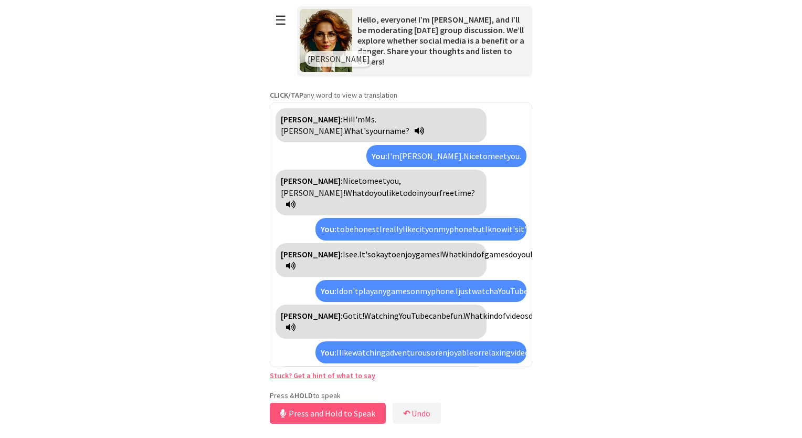
click at [538, 228] on span "bad" at bounding box center [544, 229] width 13 height 10
drag, startPoint x: 378, startPoint y: 228, endPoint x: 303, endPoint y: 234, distance: 74.7
click at [303, 234] on div "Ms. Lila Brooks: Hi! I'm Ms. Brooks. What's your name? You: I'm Anne. Nice to m…" at bounding box center [401, 234] width 262 height 265
click at [343, 122] on span "Hi!" at bounding box center [348, 119] width 10 height 10
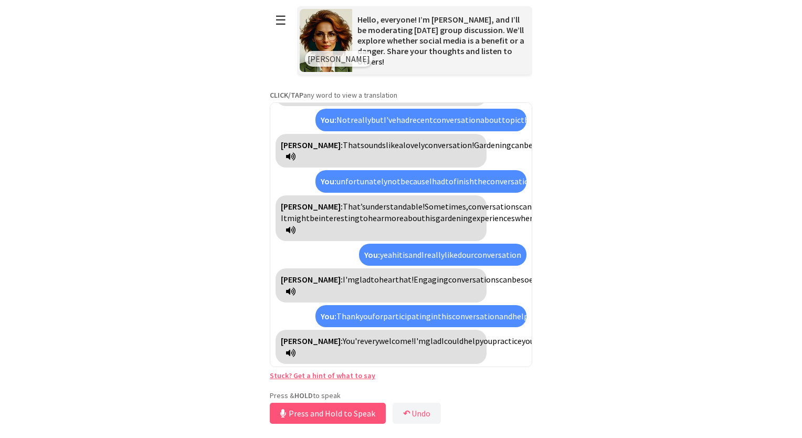
scroll to position [1396, 0]
drag, startPoint x: 389, startPoint y: 186, endPoint x: 331, endPoint y: 200, distance: 60.1
click at [331, 168] on div "Ms. Lila Brooks: That sounds like a lovely conversation! Gardening can be such …" at bounding box center [381, 151] width 211 height 34
click at [274, 24] on button "☰" at bounding box center [281, 20] width 22 height 27
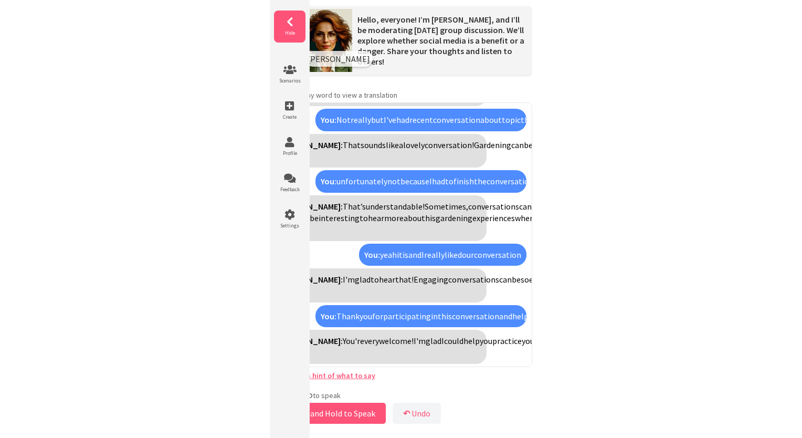
click at [283, 24] on icon at bounding box center [289, 22] width 31 height 10
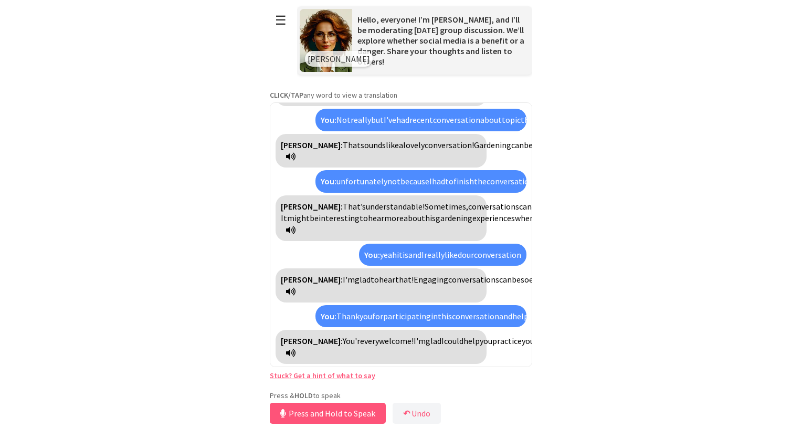
drag, startPoint x: 467, startPoint y: 49, endPoint x: 462, endPoint y: 56, distance: 8.2
click at [464, 54] on span "Hello, everyone! I’m Ms. Brooks, and I’ll be moderating today’s group discussio…" at bounding box center [440, 40] width 167 height 52
drag, startPoint x: 409, startPoint y: 182, endPoint x: 503, endPoint y: 147, distance: 99.6
click at [503, 249] on span "conversation" at bounding box center [497, 254] width 47 height 10
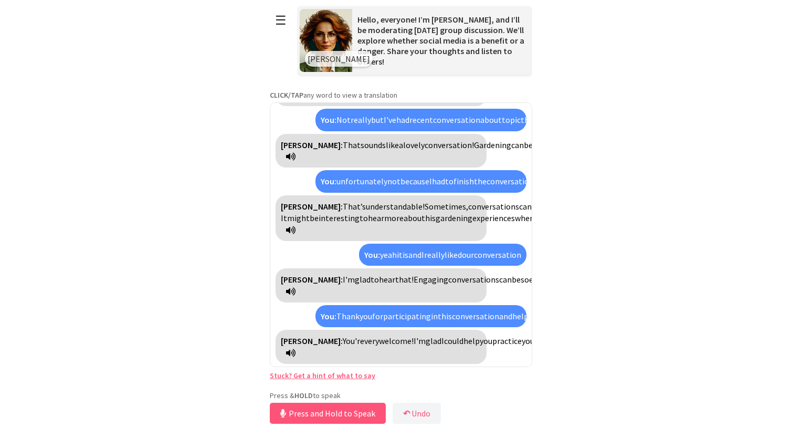
drag, startPoint x: 503, startPoint y: 147, endPoint x: 522, endPoint y: 147, distance: 19.4
click at [523, 140] on div "Ms. Lila Brooks: Hi! I'm Ms. Brooks. What's your name? You: I'm Anne. Nice to m…" at bounding box center [401, 234] width 262 height 265
click at [521, 163] on div "Ms. Lila Brooks: Hi! I'm Ms. Brooks. What's your name? You: I'm Anne. Nice to m…" at bounding box center [401, 234] width 262 height 265
click at [453, 330] on div "Ms. Lila Brooks: You're very welcome! I'm glad I could help you practice your E…" at bounding box center [381, 347] width 211 height 34
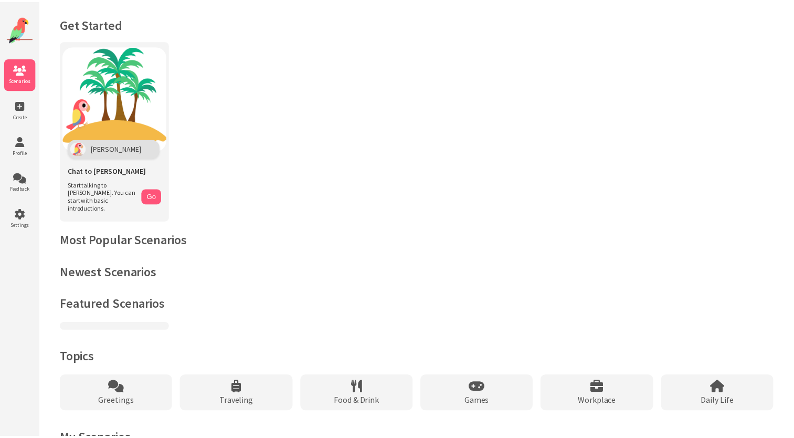
scroll to position [30, 0]
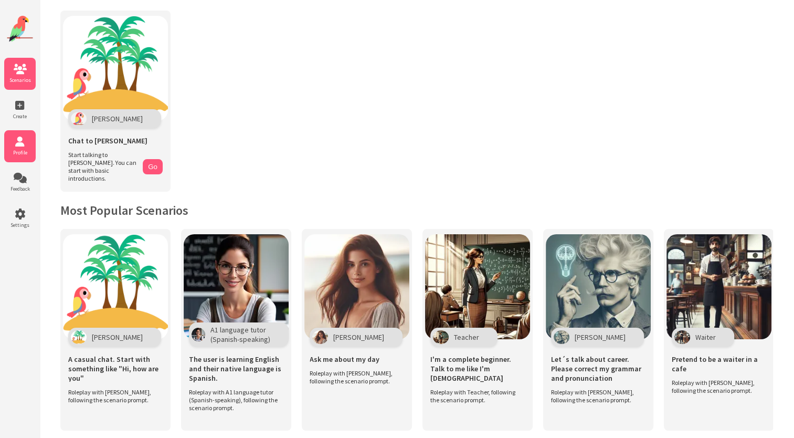
click at [24, 138] on icon at bounding box center [19, 141] width 31 height 10
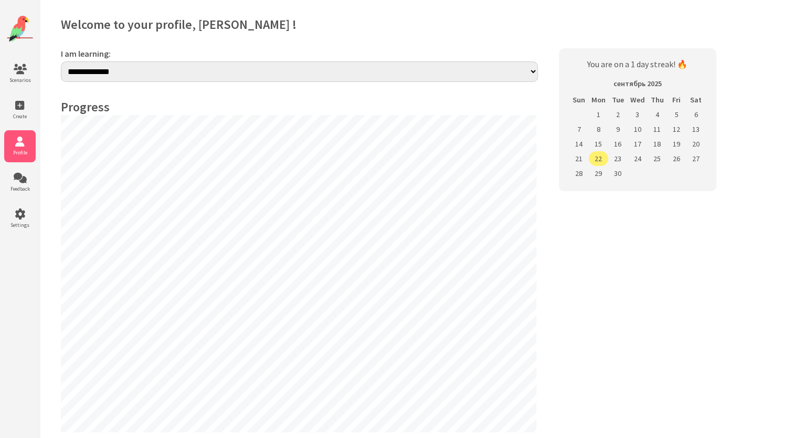
select select "**"
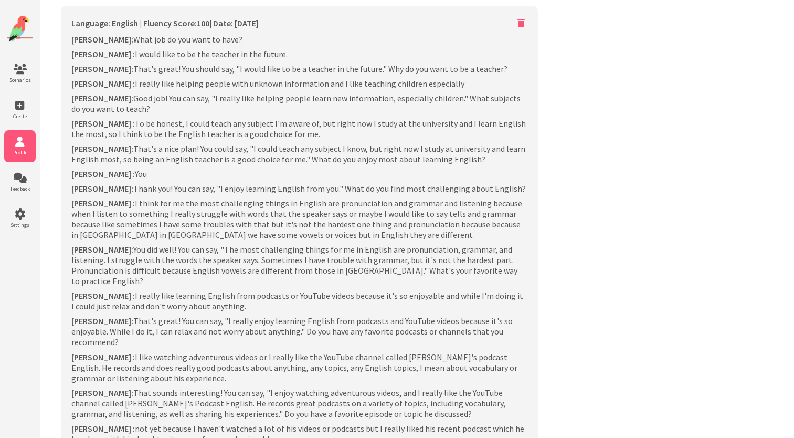
scroll to position [1371, 0]
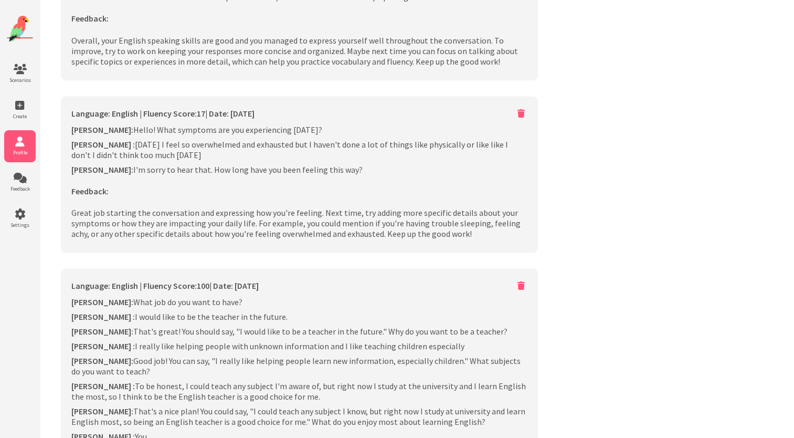
drag, startPoint x: 278, startPoint y: 301, endPoint x: 252, endPoint y: 288, distance: 28.6
drag, startPoint x: 319, startPoint y: 278, endPoint x: 304, endPoint y: 278, distance: 14.7
click at [304, 297] on p "[PERSON_NAME]: What job do you want to have?" at bounding box center [299, 302] width 456 height 10
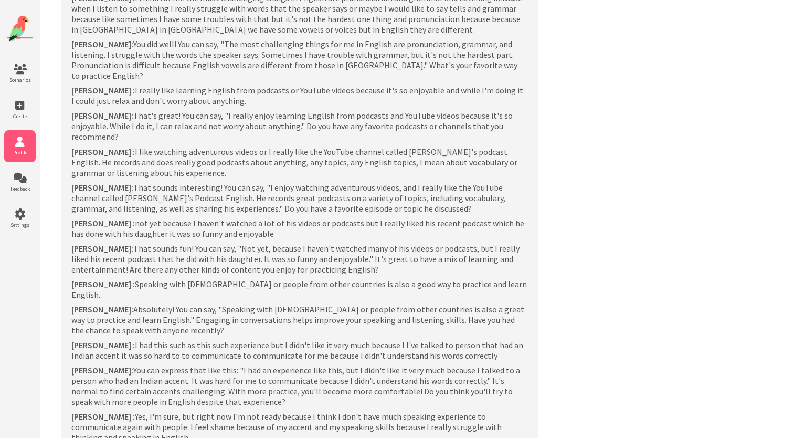
scroll to position [2001, 0]
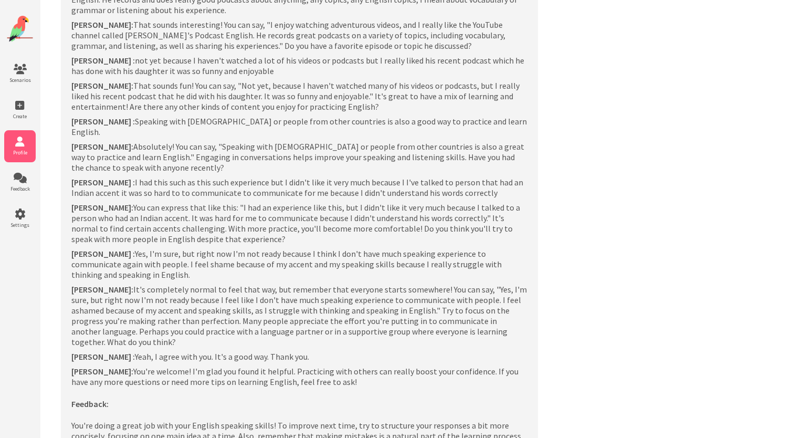
drag, startPoint x: 294, startPoint y: 235, endPoint x: 277, endPoint y: 259, distance: 29.0
click at [277, 284] on p "[PERSON_NAME]: It's completely normal to feel that way, but remember that every…" at bounding box center [299, 315] width 456 height 63
drag, startPoint x: 279, startPoint y: 252, endPoint x: 223, endPoint y: 245, distance: 57.2
click at [223, 284] on p "[PERSON_NAME]: It's completely normal to feel that way, but remember that every…" at bounding box center [299, 315] width 456 height 63
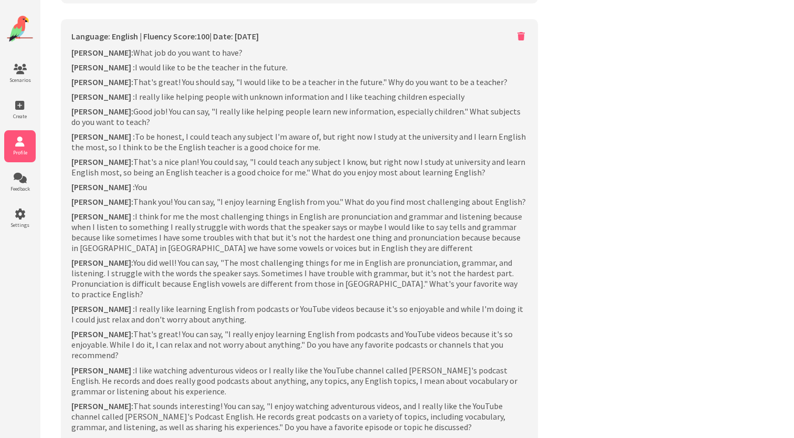
scroll to position [1558, 0]
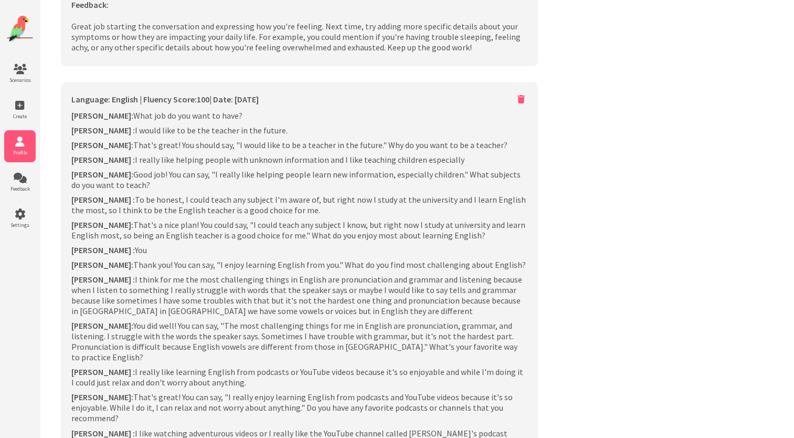
drag, startPoint x: 254, startPoint y: 100, endPoint x: 278, endPoint y: 78, distance: 31.9
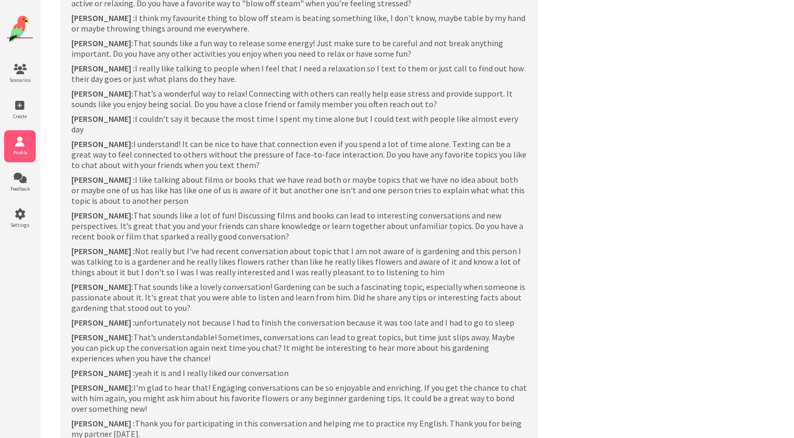
scroll to position [928, 0]
